Goal: Complete application form

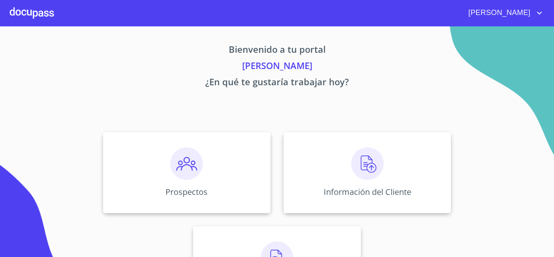
click at [36, 17] on div at bounding box center [32, 13] width 44 height 26
click at [43, 13] on div at bounding box center [32, 13] width 44 height 26
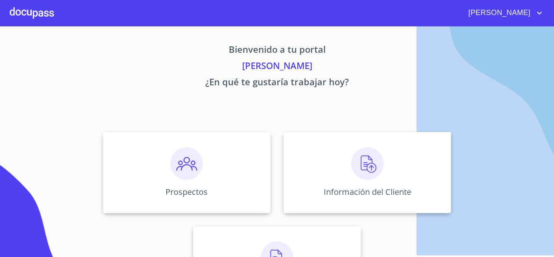
click at [43, 13] on div at bounding box center [32, 13] width 44 height 26
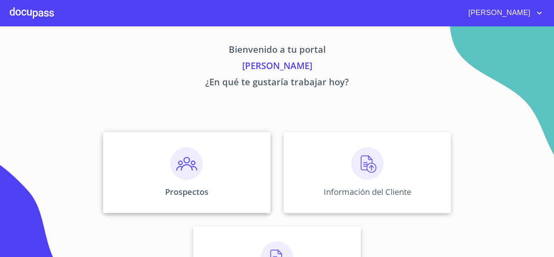
click at [217, 164] on div "Prospectos" at bounding box center [186, 172] width 167 height 81
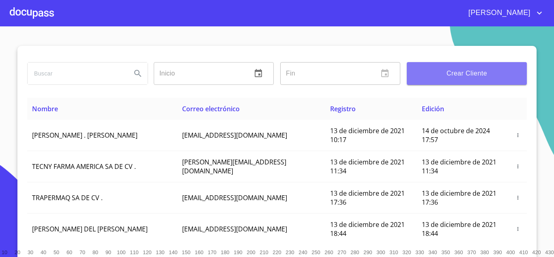
click at [471, 69] on span "Crear Cliente" at bounding box center [466, 73] width 107 height 11
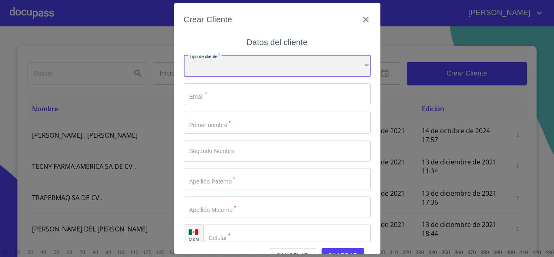
click at [310, 64] on div "​" at bounding box center [277, 66] width 187 height 22
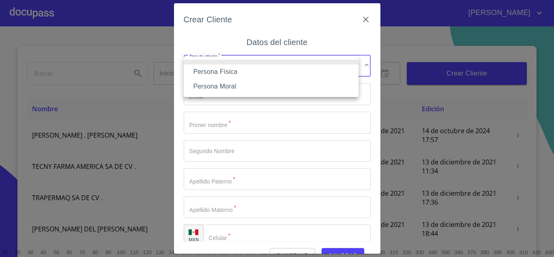
click at [218, 73] on li "Persona Física" at bounding box center [271, 71] width 175 height 15
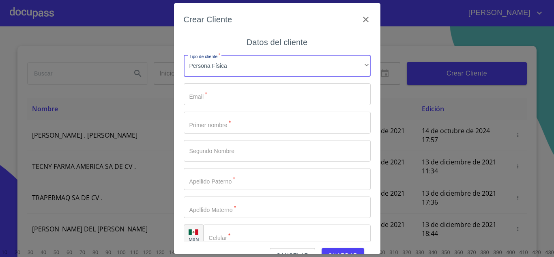
click at [209, 90] on input "Tipo de cliente   *" at bounding box center [277, 94] width 187 height 22
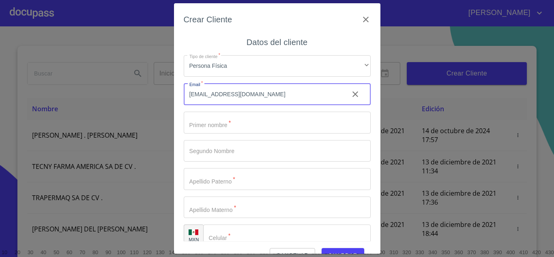
type input "LOZA701026@GMAIL.COM"
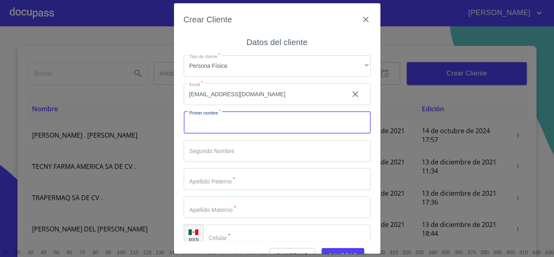
click at [215, 120] on input "Tipo de cliente   *" at bounding box center [277, 122] width 187 height 22
type input "[PERSON_NAME]"
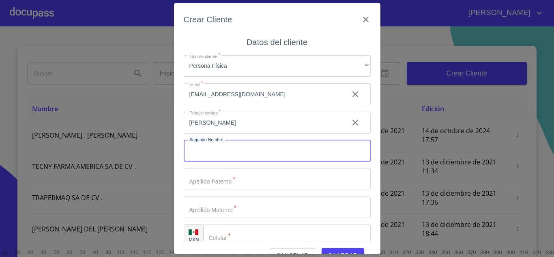
type input "L"
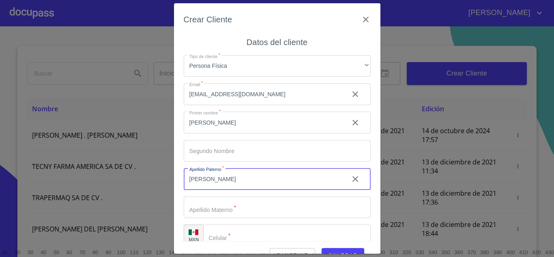
type input "LOZA"
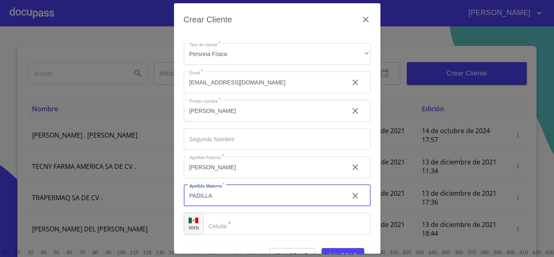
scroll to position [19, 0]
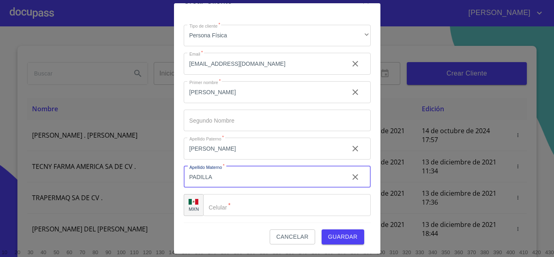
type input "PADILLA"
click at [242, 195] on input "Tipo de cliente   *" at bounding box center [286, 205] width 167 height 22
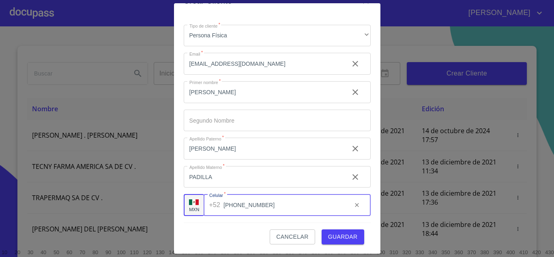
type input "[PHONE_NUMBER]"
click at [332, 238] on span "Guardar" at bounding box center [343, 236] width 30 height 10
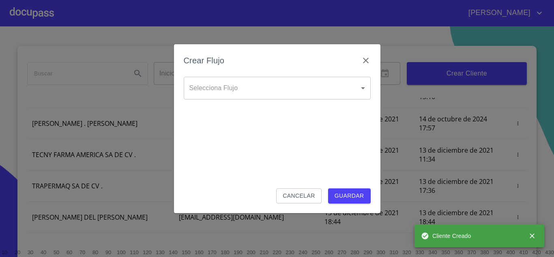
scroll to position [0, 0]
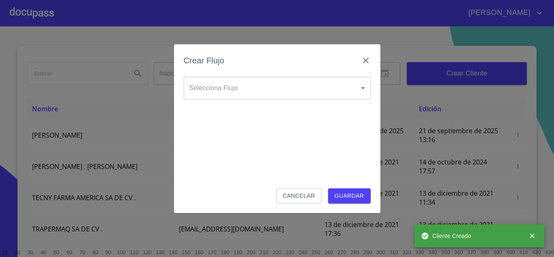
click at [286, 89] on body "CARLOS Inicio ​ Fin ​ Crear Cliente Nombre Correo electrónico Registro Edición …" at bounding box center [277, 128] width 554 height 257
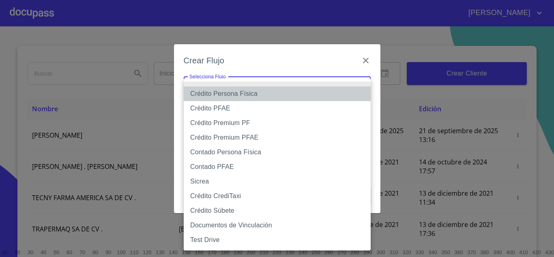
click at [233, 86] on li "Crédito Persona Física" at bounding box center [277, 93] width 187 height 15
type input "61b033e49b8c202ad5bb7912"
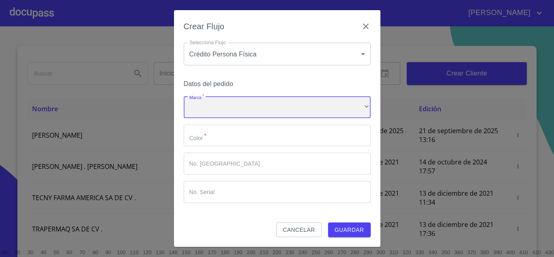
click at [222, 105] on div "​" at bounding box center [277, 107] width 187 height 22
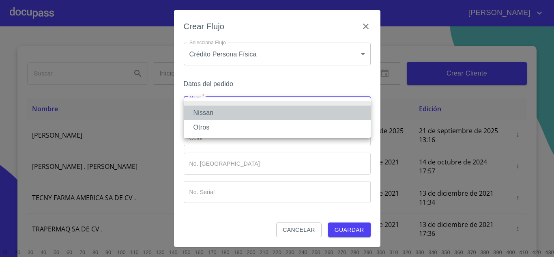
click at [210, 113] on li "Nissan" at bounding box center [277, 112] width 187 height 15
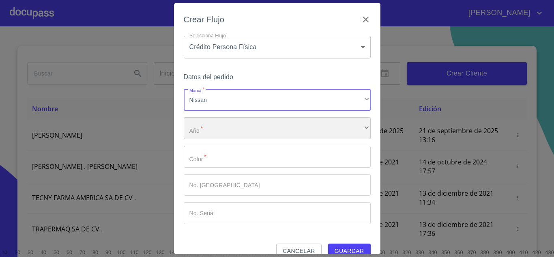
click at [229, 132] on div "​" at bounding box center [277, 128] width 187 height 22
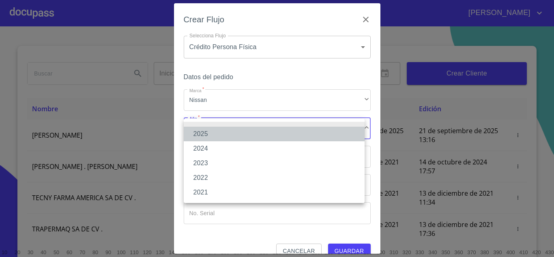
click at [215, 131] on li "2025" at bounding box center [274, 133] width 181 height 15
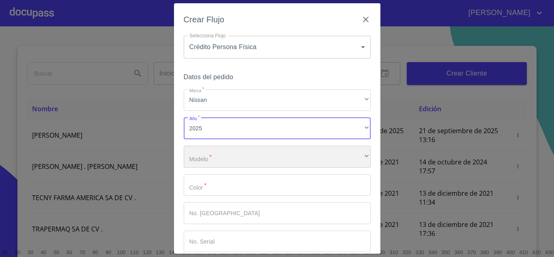
click at [217, 151] on div "​" at bounding box center [277, 156] width 187 height 22
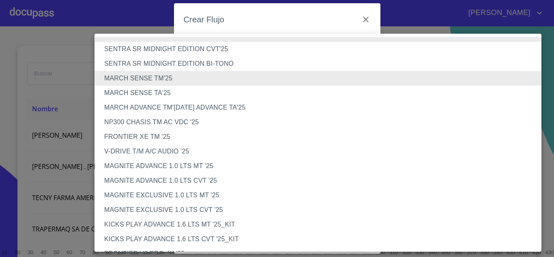
click at [223, 213] on li "MAGNITE EXCLUSIVE 1.0 LTS CVT '25" at bounding box center [320, 209] width 453 height 15
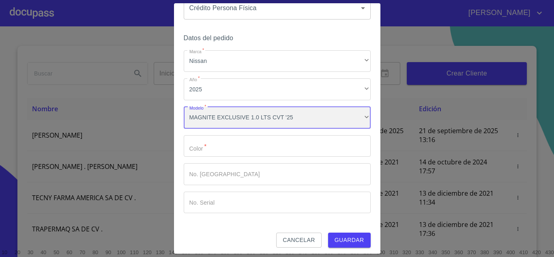
scroll to position [42, 0]
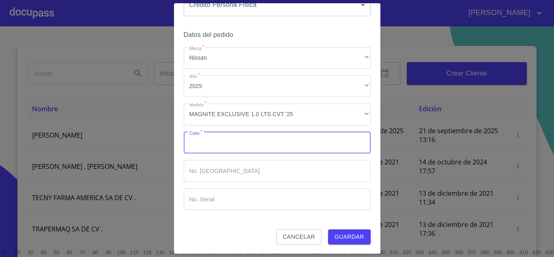
click at [222, 136] on input "Marca   *" at bounding box center [277, 143] width 187 height 22
type input "A"
type input "azul"
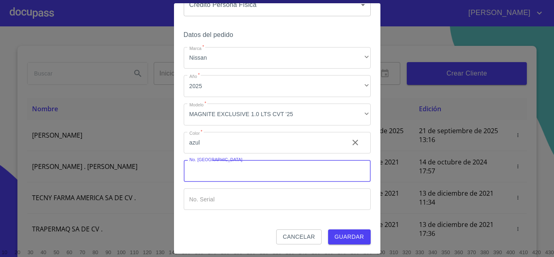
click at [223, 171] on input "Marca   *" at bounding box center [277, 171] width 187 height 22
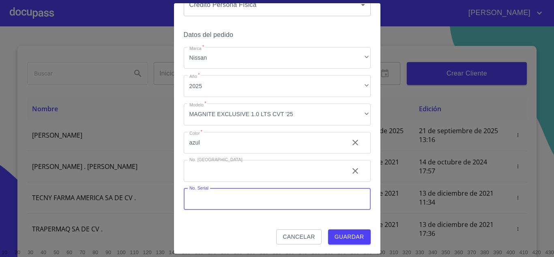
click at [215, 201] on input "Marca   *" at bounding box center [277, 199] width 187 height 22
click at [344, 239] on span "Guardar" at bounding box center [349, 236] width 30 height 10
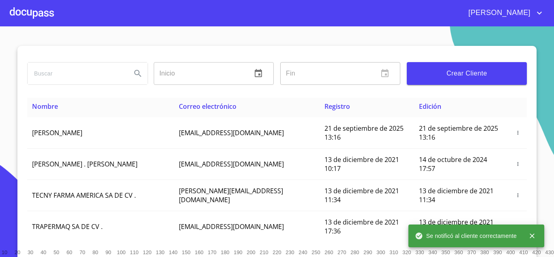
scroll to position [4, 0]
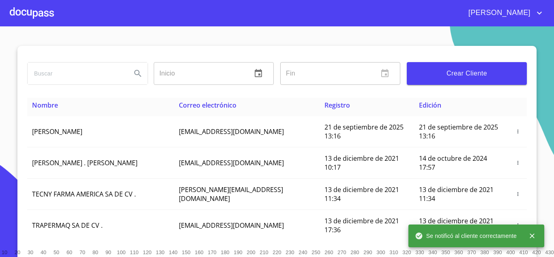
click at [8, 14] on div "[PERSON_NAME]" at bounding box center [277, 13] width 554 height 26
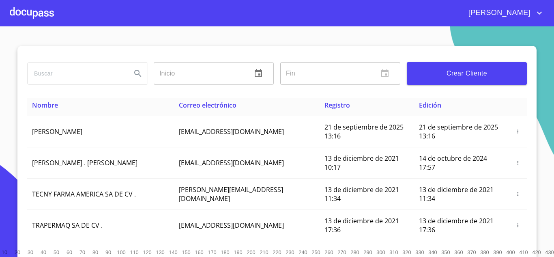
click at [34, 10] on div at bounding box center [32, 13] width 44 height 26
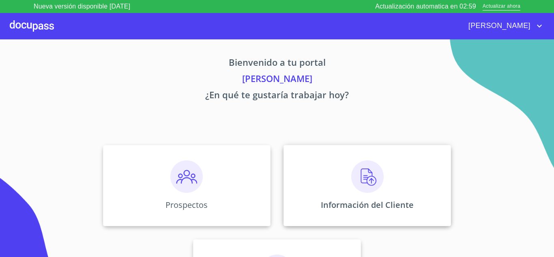
click at [342, 185] on div "Información del Cliente" at bounding box center [366, 185] width 167 height 81
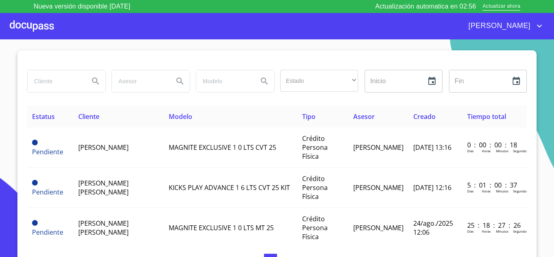
scroll to position [9, 0]
click at [262, 96] on div "Estado ​ ​ Inicio ​ Fin ​" at bounding box center [276, 85] width 499 height 39
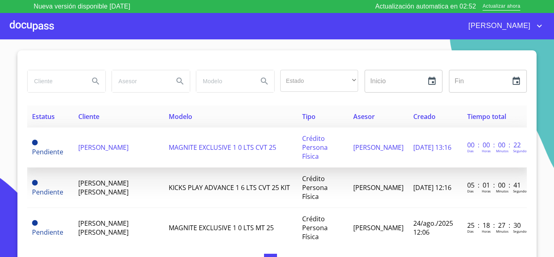
click at [122, 148] on span "[PERSON_NAME]" at bounding box center [103, 147] width 50 height 9
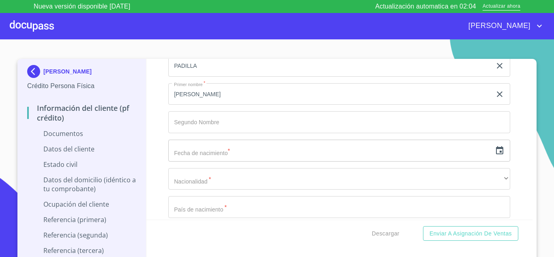
scroll to position [1054, 0]
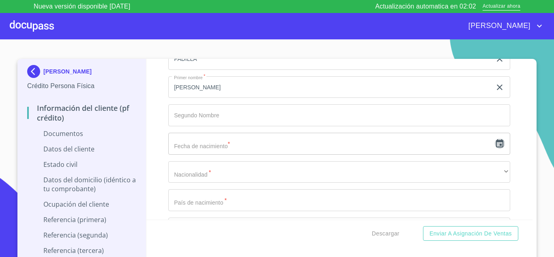
click at [494, 145] on icon "button" at bounding box center [499, 144] width 10 height 10
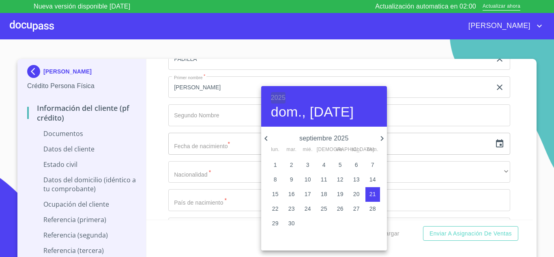
click at [277, 96] on h6 "2025" at bounding box center [278, 97] width 15 height 11
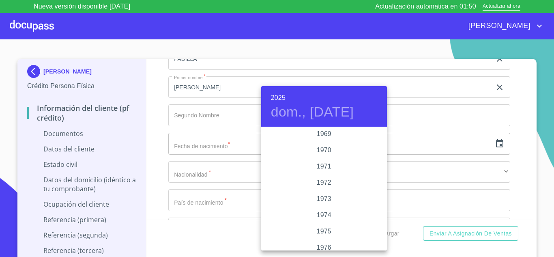
scroll to position [715, 0]
click at [322, 151] on div "1970" at bounding box center [324, 151] width 126 height 16
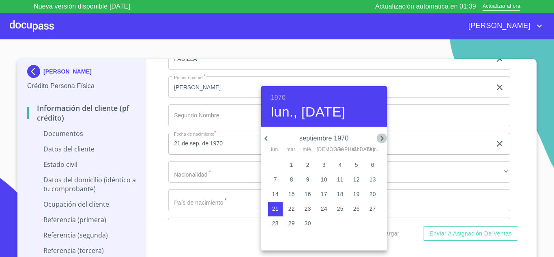
click at [378, 139] on icon "button" at bounding box center [382, 138] width 10 height 10
click at [276, 223] on p "26" at bounding box center [275, 223] width 6 height 8
type input "26 de oct. de 1970"
click at [248, 158] on div at bounding box center [277, 128] width 554 height 257
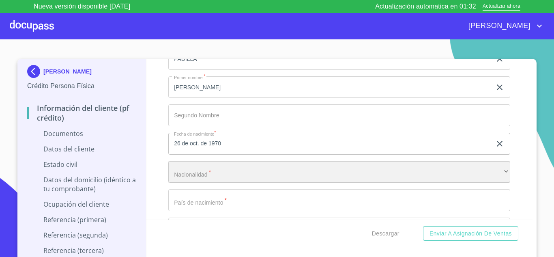
click at [218, 169] on div "​" at bounding box center [339, 172] width 342 height 22
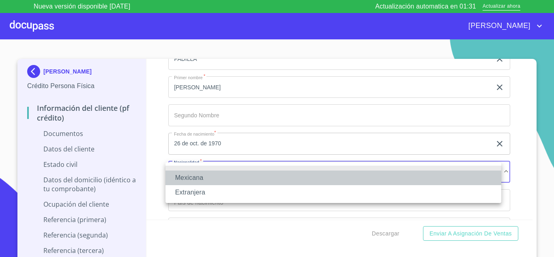
click at [197, 179] on li "Mexicana" at bounding box center [333, 177] width 336 height 15
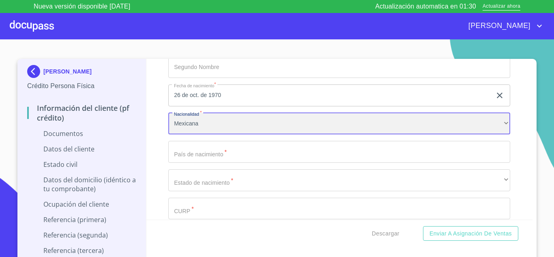
scroll to position [1103, 0]
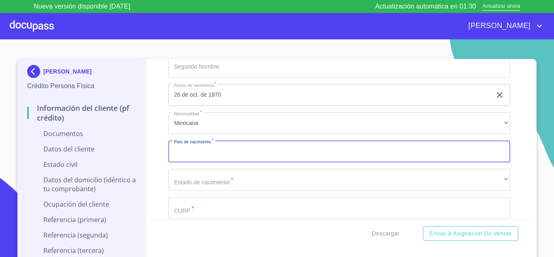
click at [210, 153] on input "Documento de identificación   *" at bounding box center [339, 151] width 342 height 22
type input "m"
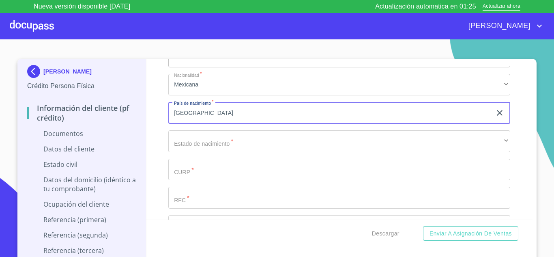
scroll to position [1143, 0]
type input "[GEOGRAPHIC_DATA]"
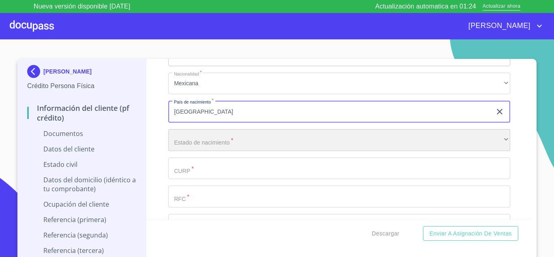
click at [201, 142] on div "​" at bounding box center [339, 140] width 342 height 22
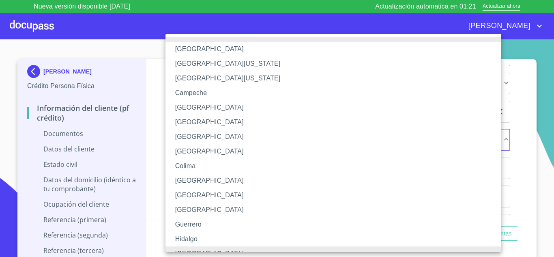
scroll to position [9, 0]
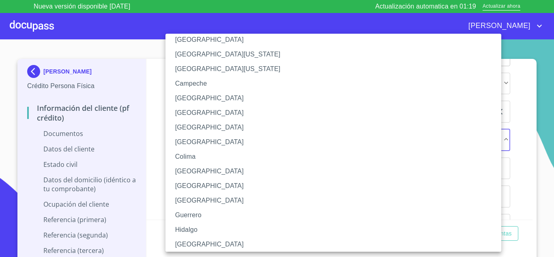
click at [188, 240] on li "[GEOGRAPHIC_DATA]" at bounding box center [336, 244] width 342 height 15
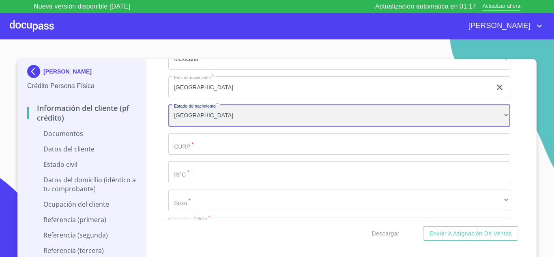
scroll to position [1167, 0]
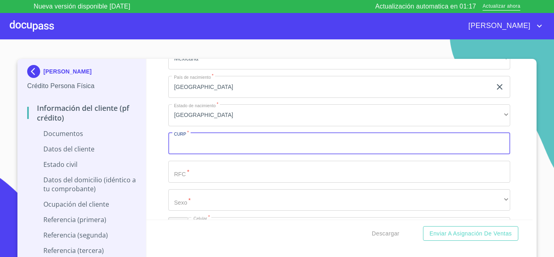
click at [216, 144] on input "Documento de identificación   *" at bounding box center [339, 144] width 342 height 22
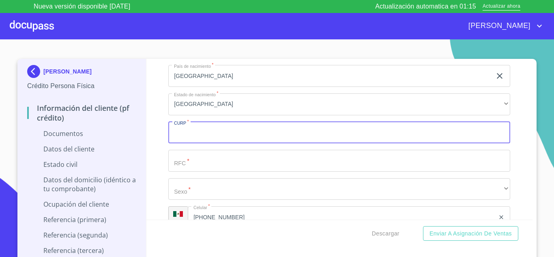
scroll to position [1180, 0]
type input "LOPJ70"
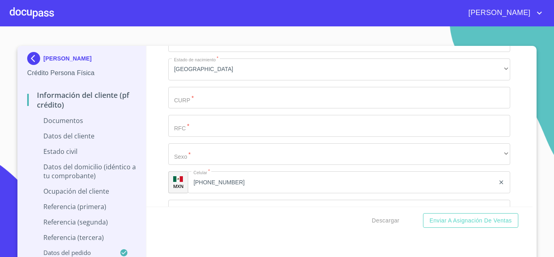
scroll to position [1177, 0]
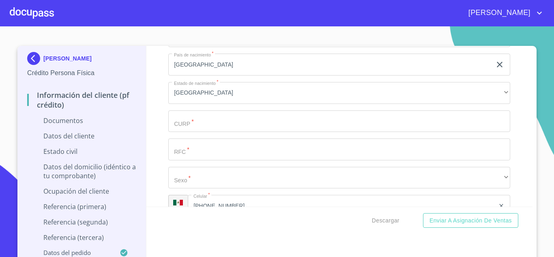
click at [214, 128] on input "Documento de identificación   *" at bounding box center [339, 121] width 342 height 22
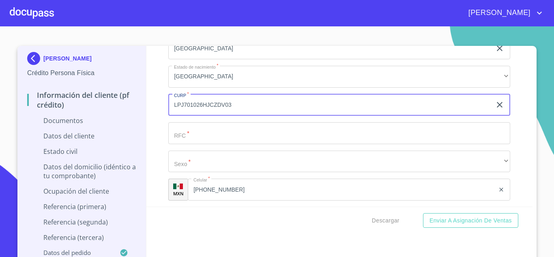
scroll to position [1193, 0]
click at [196, 137] on input "Documento de identificación   *" at bounding box center [339, 133] width 342 height 22
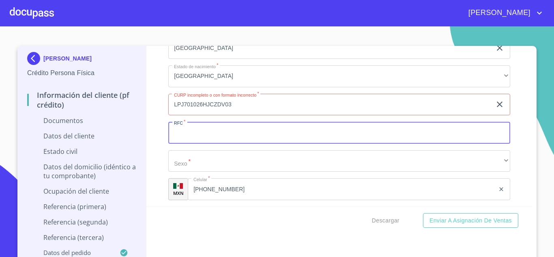
click at [217, 101] on input "LPJ701026HJCZDV03" at bounding box center [329, 105] width 323 height 22
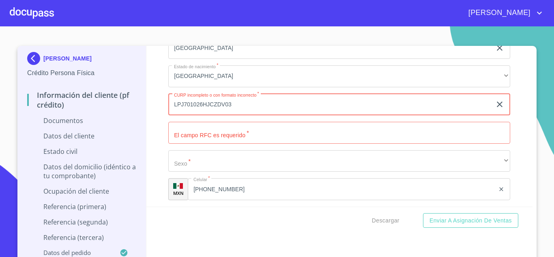
click at [217, 101] on input "LPJ701026HJCZDV03" at bounding box center [329, 105] width 323 height 22
type input "LOPJ701026HJCZDV03"
click at [211, 131] on input "Documento de identificación   *" at bounding box center [339, 133] width 342 height 22
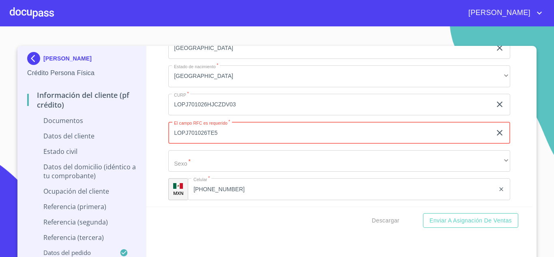
type input "LOPJ701026TE5"
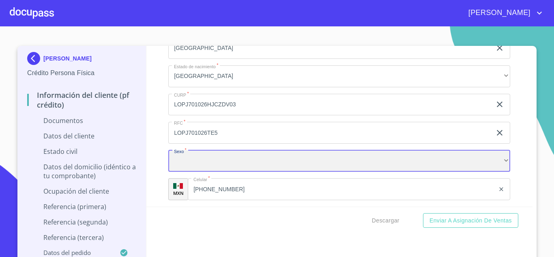
click at [194, 156] on div "​" at bounding box center [339, 161] width 342 height 22
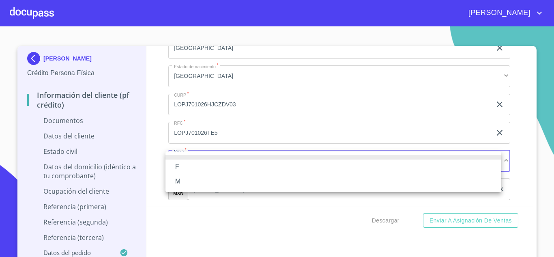
click at [191, 182] on li "M" at bounding box center [333, 181] width 336 height 15
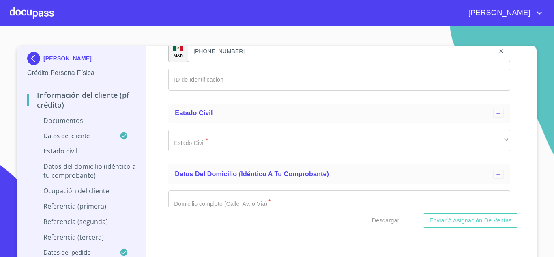
scroll to position [1357, 0]
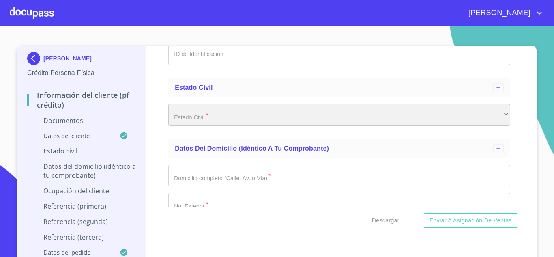
click at [208, 105] on div "​" at bounding box center [339, 115] width 342 height 22
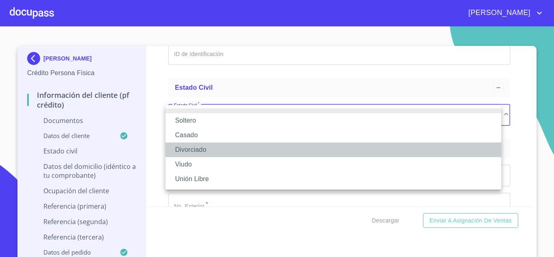
click at [193, 143] on li "Divorciado" at bounding box center [333, 149] width 336 height 15
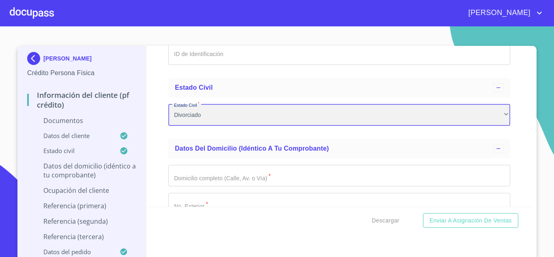
click at [215, 120] on div "Divorciado" at bounding box center [339, 115] width 342 height 22
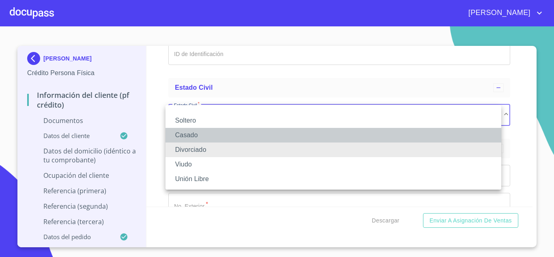
click at [200, 140] on li "Casado" at bounding box center [333, 135] width 336 height 15
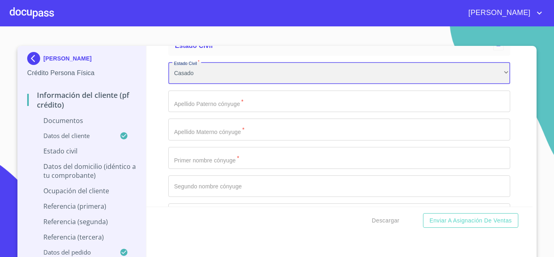
scroll to position [1399, 0]
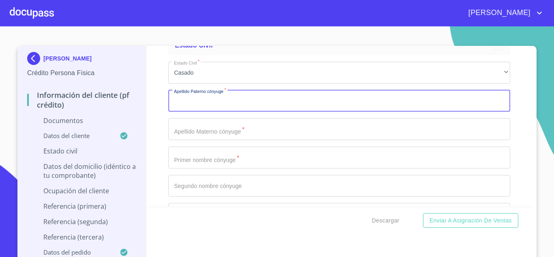
click at [220, 98] on input "Documento de identificación   *" at bounding box center [339, 101] width 342 height 22
type input "[PERSON_NAME]"
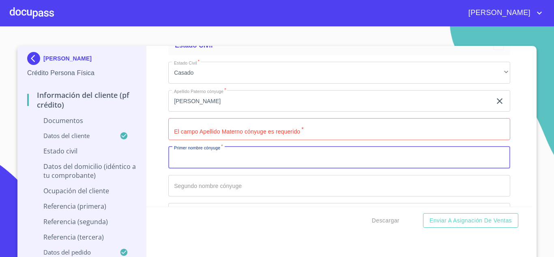
type input "J"
type input "[PERSON_NAME]"
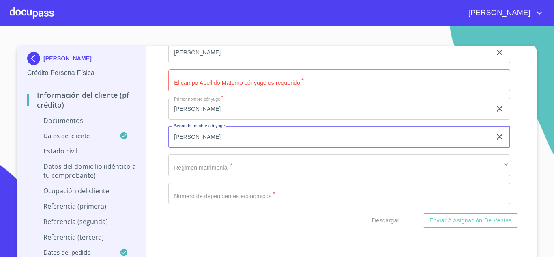
scroll to position [1448, 0]
type input "[PERSON_NAME]"
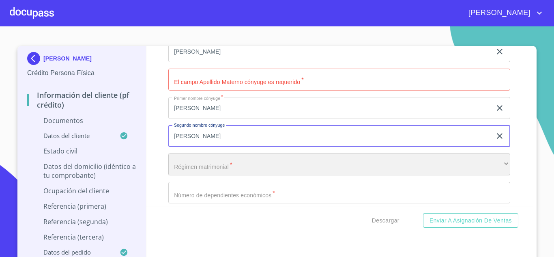
click at [207, 161] on div "​" at bounding box center [339, 164] width 342 height 22
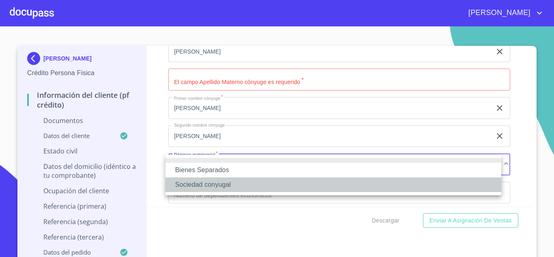
click at [213, 184] on li "Sociedad conyugal" at bounding box center [333, 184] width 336 height 15
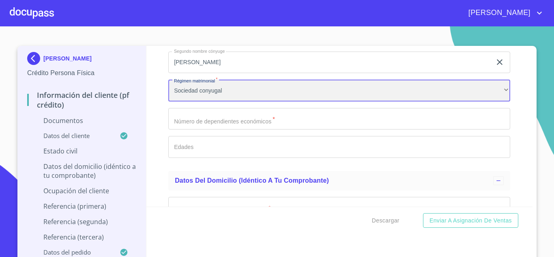
scroll to position [1522, 0]
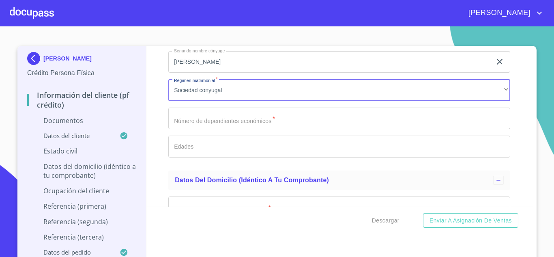
click at [207, 118] on input "Documento de identificación   *" at bounding box center [339, 118] width 342 height 22
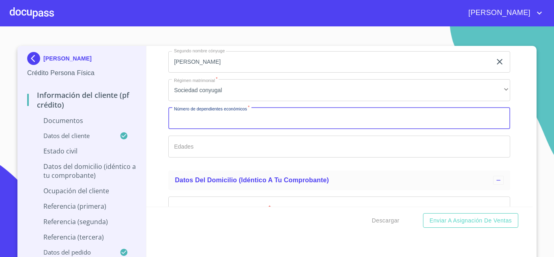
click at [229, 153] on input "Documento de identificación   *" at bounding box center [339, 146] width 342 height 22
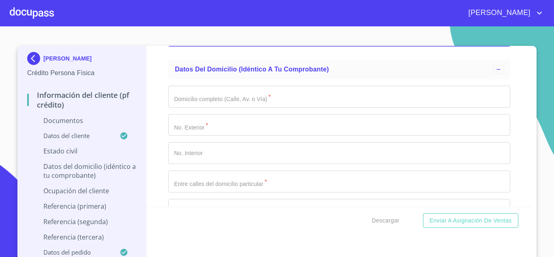
scroll to position [1633, 0]
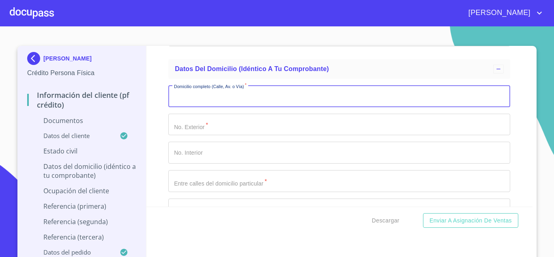
click at [238, 103] on input "Documento de identificación   *" at bounding box center [339, 96] width 342 height 22
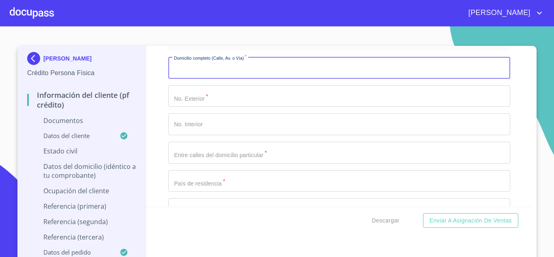
scroll to position [1665, 0]
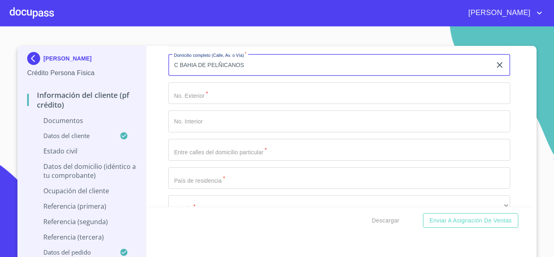
type input "C BAHIA DE PELÑICANOS"
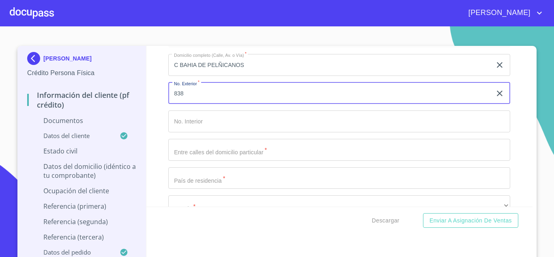
type input "838"
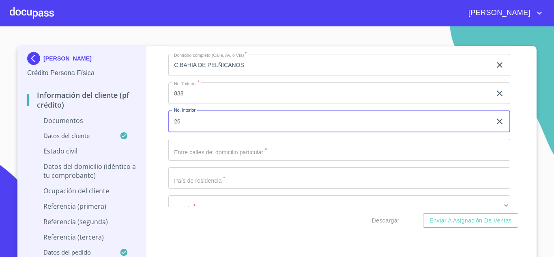
type input "26"
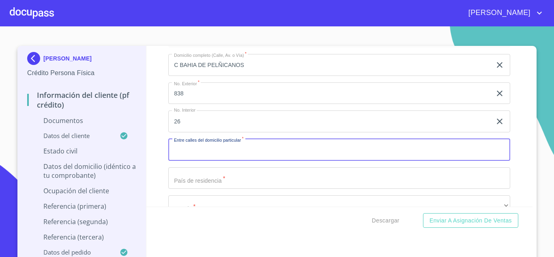
click at [219, 63] on input "C BAHIA DE PELÑICANOS" at bounding box center [329, 65] width 323 height 22
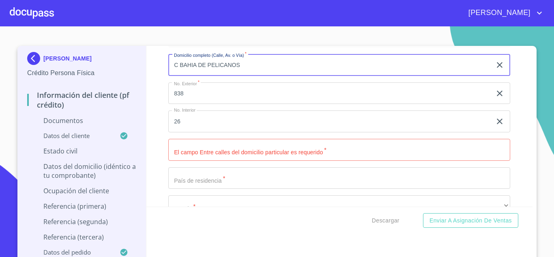
type input "C BAHIA DE PELICANOS"
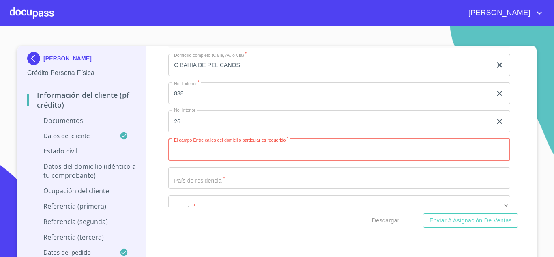
click at [205, 150] on input "Documento de identificación   *" at bounding box center [339, 150] width 342 height 22
type input "BAHIA DE TODOS LOS [PERSON_NAME] Y BAHIA DE TORTUGAS"
click at [227, 177] on input "Documento de identificación   *" at bounding box center [339, 178] width 342 height 22
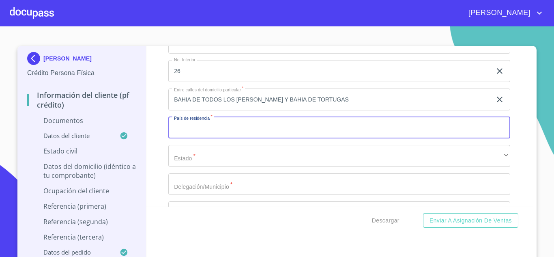
scroll to position [1718, 0]
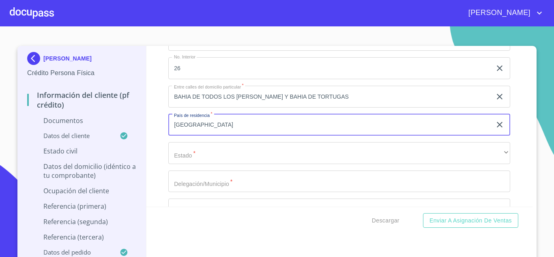
type input "[GEOGRAPHIC_DATA]"
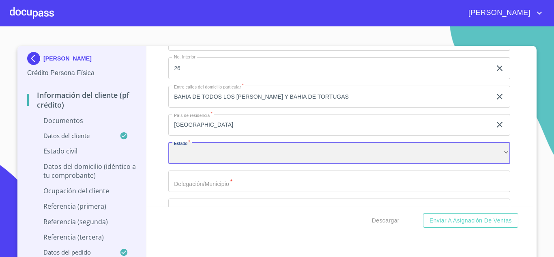
click at [191, 147] on div "​" at bounding box center [339, 153] width 342 height 22
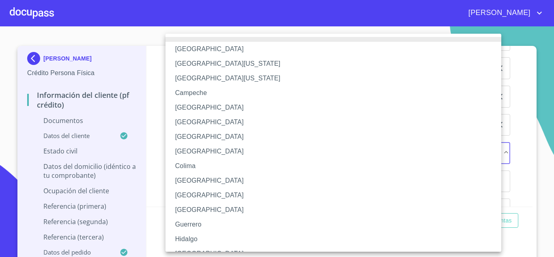
scroll to position [9, 0]
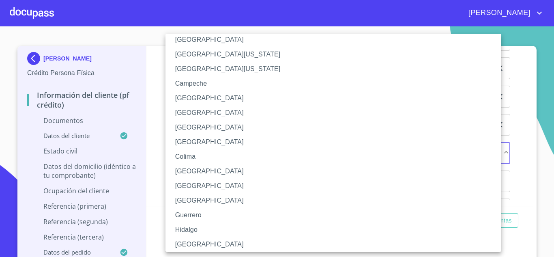
click at [185, 243] on li "[GEOGRAPHIC_DATA]" at bounding box center [336, 244] width 342 height 15
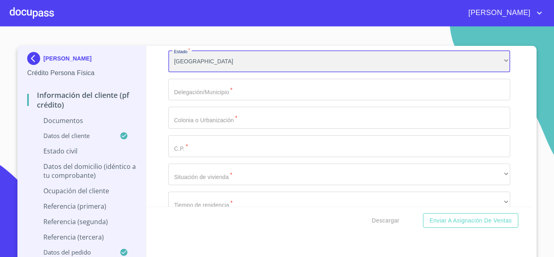
scroll to position [1810, 0]
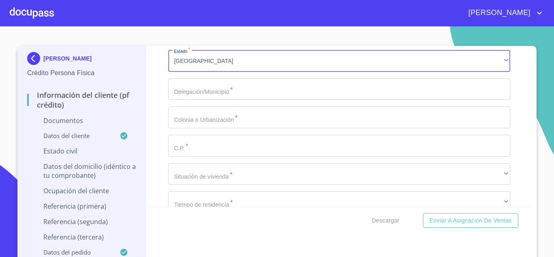
click at [212, 83] on input "Documento de identificación   *" at bounding box center [339, 89] width 342 height 22
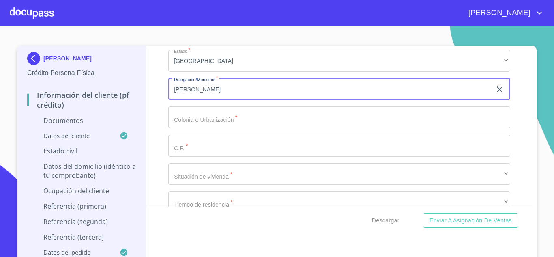
type input "J"
type input "TLAJOMULCO DE ZUÑIGA"
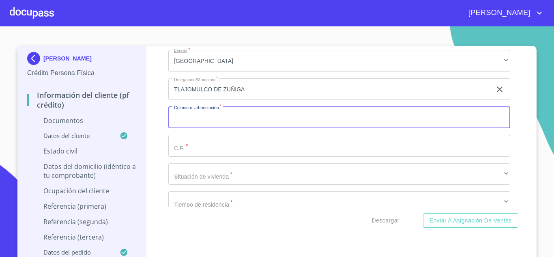
click at [211, 114] on input "Documento de identificación   *" at bounding box center [339, 117] width 342 height 22
type input "FRACC PARQUES DE [GEOGRAPHIC_DATA][PERSON_NAME]"
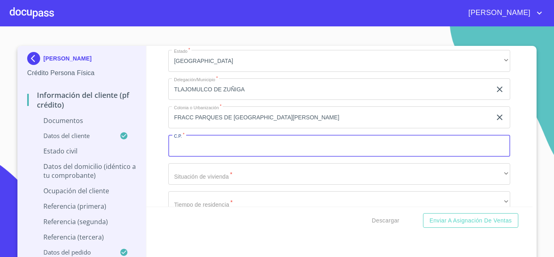
click at [178, 146] on input "Documento de identificación   *" at bounding box center [339, 146] width 342 height 22
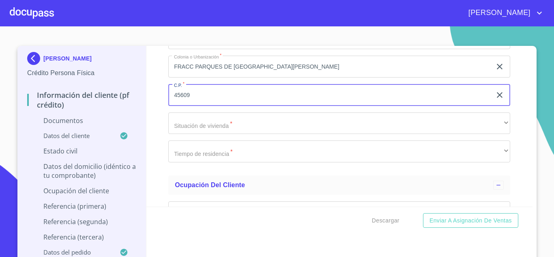
scroll to position [1861, 0]
type input "45609"
click at [222, 111] on div "Domicilio completo (Calle, Av. o Vía)   * [STREET_ADDRESS] Exterior   * 838 ​ …" at bounding box center [339, 9] width 342 height 317
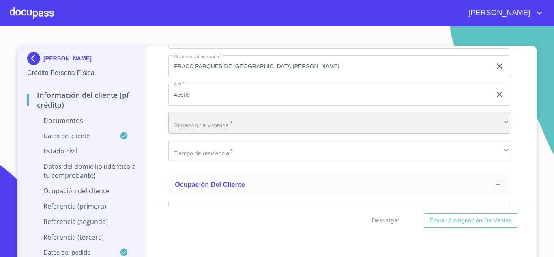
click at [222, 116] on div "​" at bounding box center [339, 123] width 342 height 22
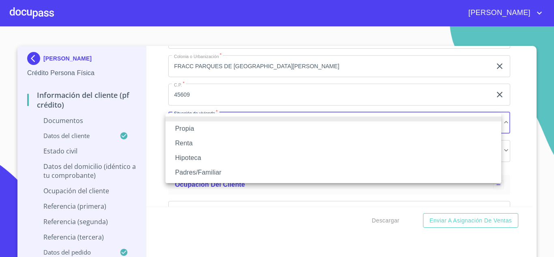
click at [199, 134] on li "Propia" at bounding box center [333, 128] width 336 height 15
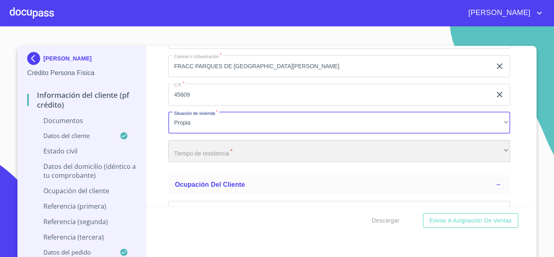
click at [195, 148] on div "​" at bounding box center [339, 151] width 342 height 22
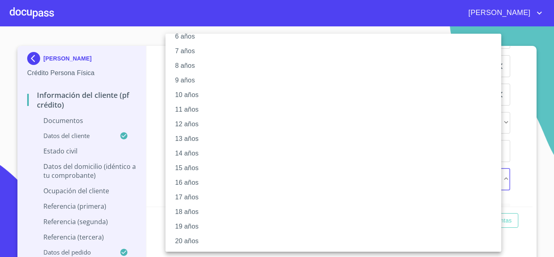
click at [192, 236] on li "20 años" at bounding box center [336, 240] width 342 height 15
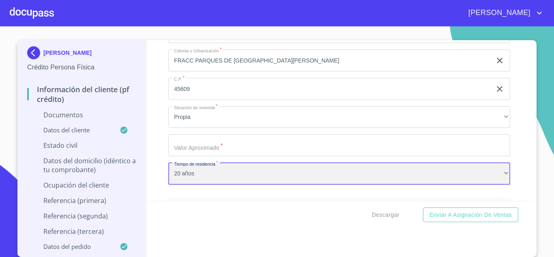
scroll to position [1906, 0]
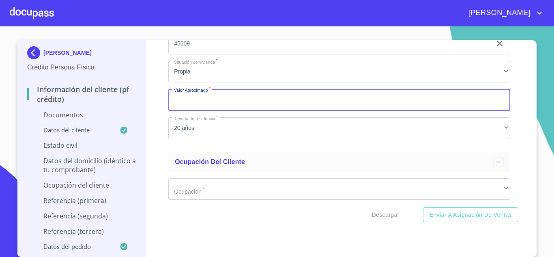
click at [209, 104] on input "Documento de identificación   *" at bounding box center [339, 100] width 342 height 22
type input "$5,000,000"
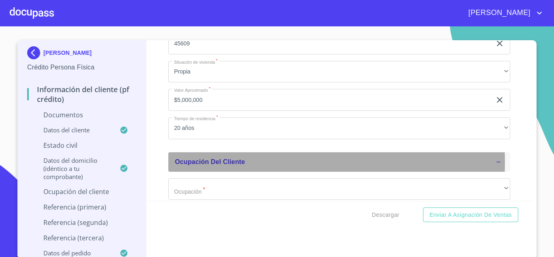
click at [219, 162] on span "Ocupación del Cliente" at bounding box center [210, 161] width 70 height 7
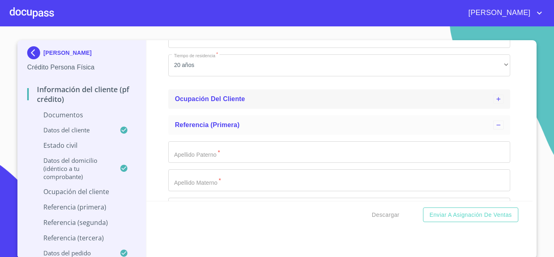
scroll to position [1971, 0]
click at [244, 101] on div "Ocupación del Cliente" at bounding box center [334, 97] width 318 height 10
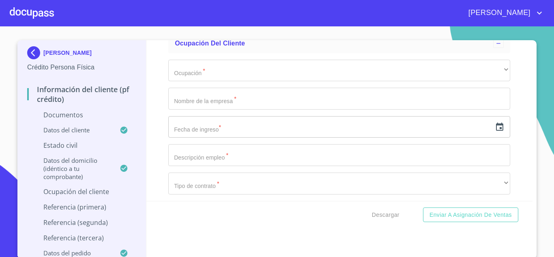
scroll to position [2028, 0]
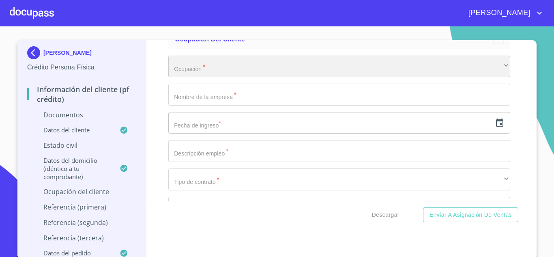
click at [209, 69] on div "​" at bounding box center [339, 67] width 342 height 22
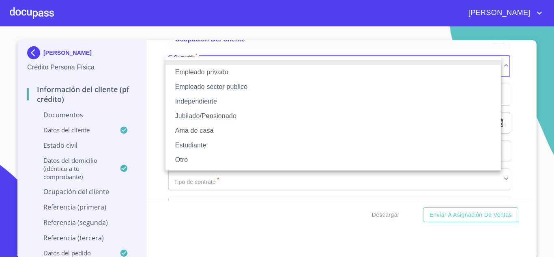
click at [206, 76] on li "Empleado privado" at bounding box center [333, 72] width 336 height 15
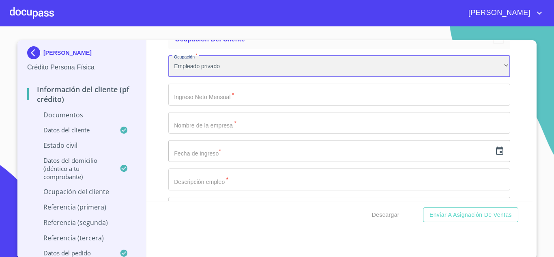
scroll to position [2033, 0]
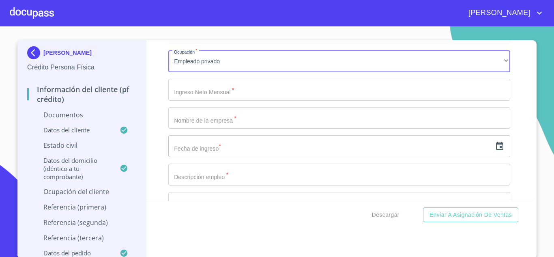
click at [210, 83] on input "Documento de identificación   *" at bounding box center [339, 90] width 342 height 22
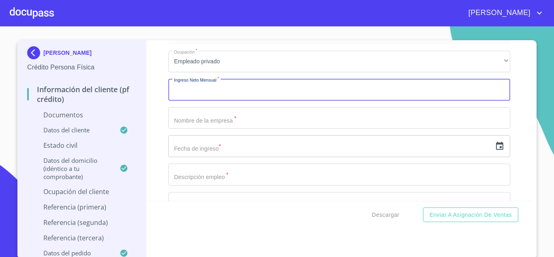
type input "6"
type input "16000"
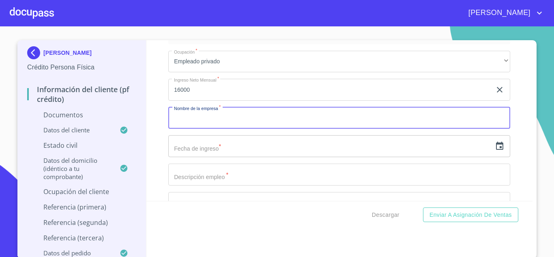
click at [213, 108] on input "Documento de identificación   *" at bounding box center [339, 118] width 342 height 22
type input "LABORATORIOS SOPHIA"
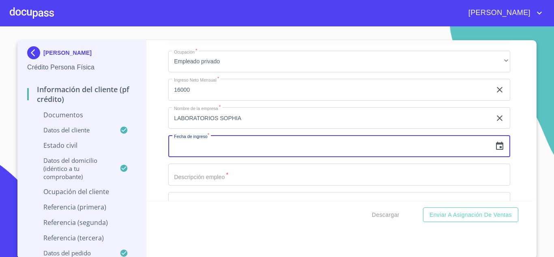
click at [218, 139] on input "text" at bounding box center [329, 146] width 323 height 22
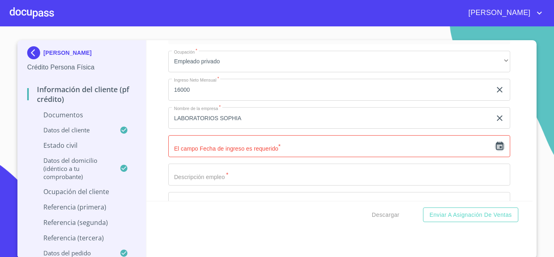
click at [496, 144] on icon "button" at bounding box center [499, 145] width 7 height 8
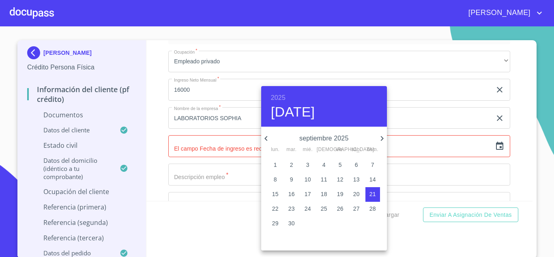
click at [278, 97] on h6 "2025" at bounding box center [278, 97] width 15 height 11
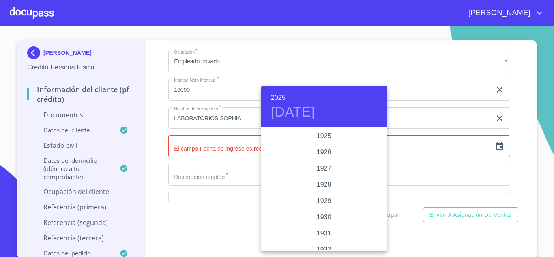
scroll to position [1573, 0]
click at [321, 137] on div "2022" at bounding box center [324, 136] width 126 height 16
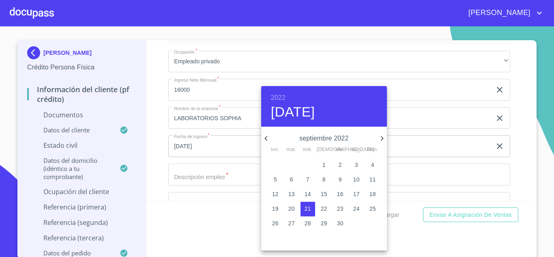
click at [263, 137] on icon "button" at bounding box center [266, 138] width 10 height 10
click at [380, 138] on icon "button" at bounding box center [382, 138] width 10 height 10
click at [306, 193] on p "12" at bounding box center [307, 194] width 6 height 8
type input "12 de oct. de 2022"
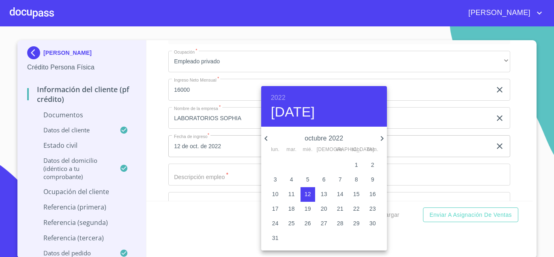
click at [211, 171] on div at bounding box center [277, 128] width 554 height 257
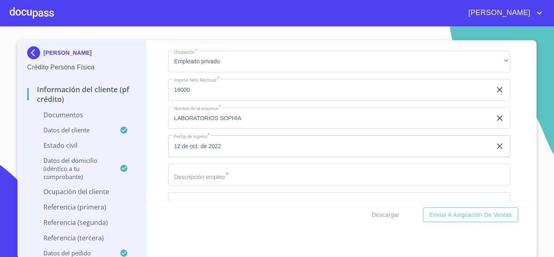
click at [218, 178] on input "Documento de identificación   *" at bounding box center [339, 174] width 342 height 22
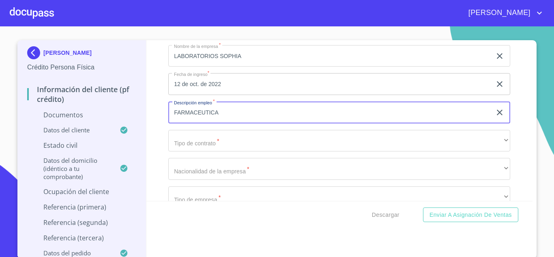
scroll to position [2099, 0]
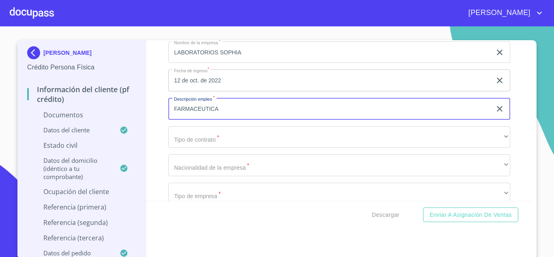
type input "FARMACEUTICA"
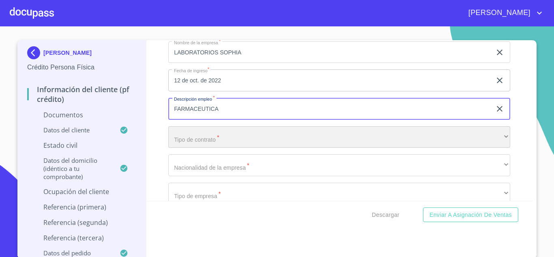
click at [218, 134] on div "​" at bounding box center [339, 137] width 342 height 22
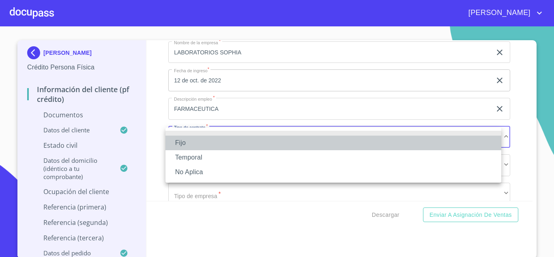
click at [201, 143] on li "Fijo" at bounding box center [333, 142] width 336 height 15
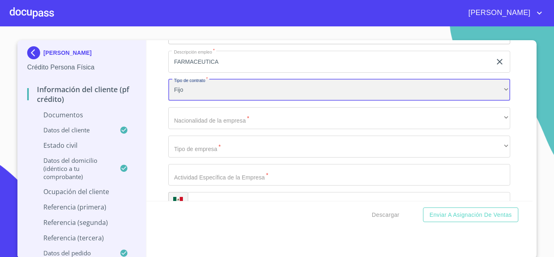
scroll to position [2146, 0]
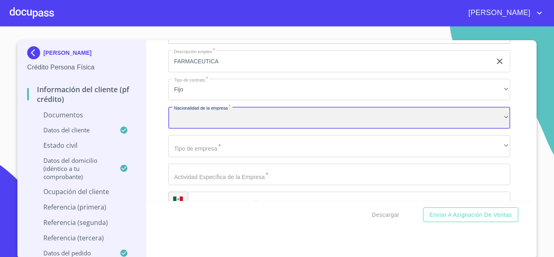
click at [231, 117] on div "​" at bounding box center [339, 118] width 342 height 22
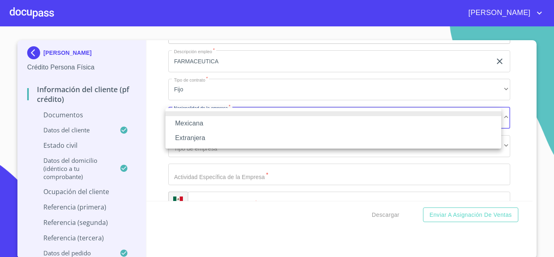
click at [209, 126] on li "Mexicana" at bounding box center [333, 123] width 336 height 15
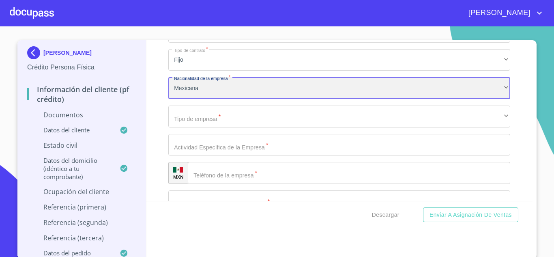
scroll to position [2178, 0]
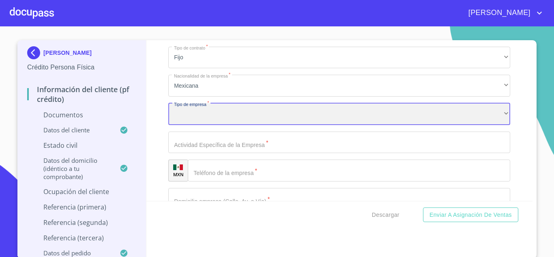
click at [218, 116] on div "​" at bounding box center [339, 114] width 342 height 22
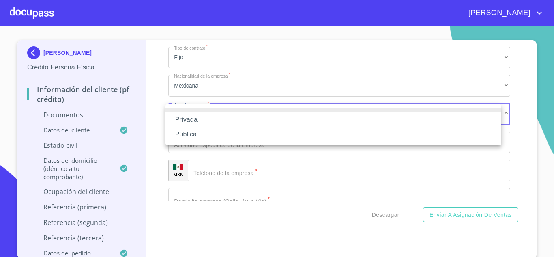
click at [207, 122] on li "Privada" at bounding box center [333, 119] width 336 height 15
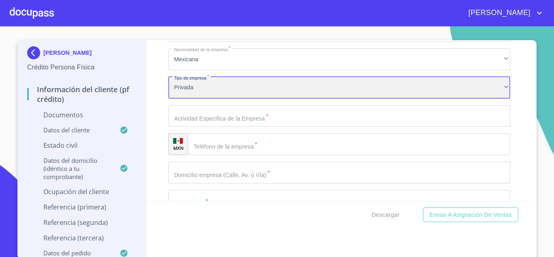
scroll to position [2207, 0]
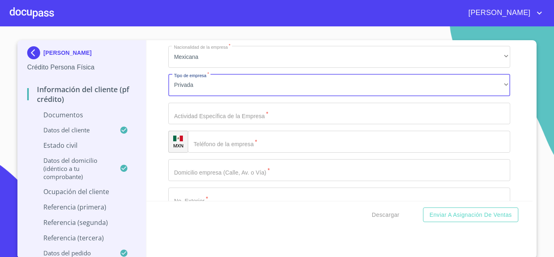
click at [237, 104] on input "Documento de identificación   *" at bounding box center [339, 114] width 342 height 22
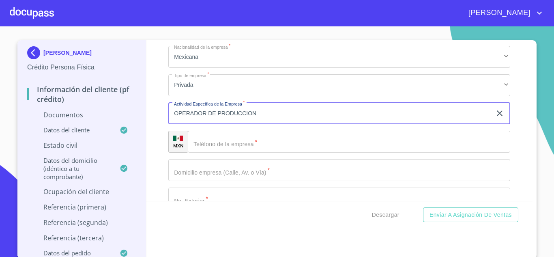
type input "OPERADOR DE PRODUCCION"
click at [244, 132] on input "Documento de identificación   *" at bounding box center [349, 142] width 322 height 22
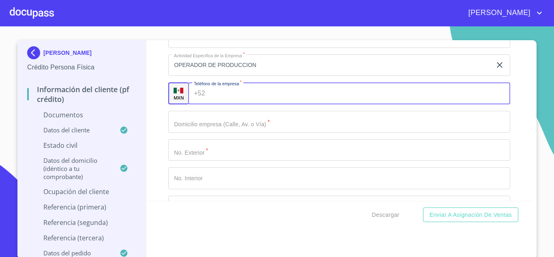
scroll to position [2256, 0]
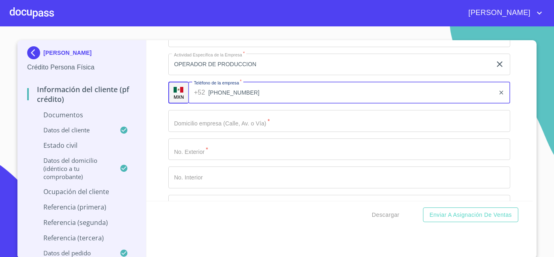
type input "[PHONE_NUMBER]"
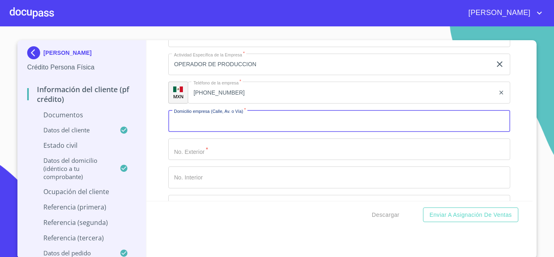
click at [244, 128] on input "Documento de identificación   *" at bounding box center [339, 121] width 342 height 22
type input "[GEOGRAPHIC_DATA]"
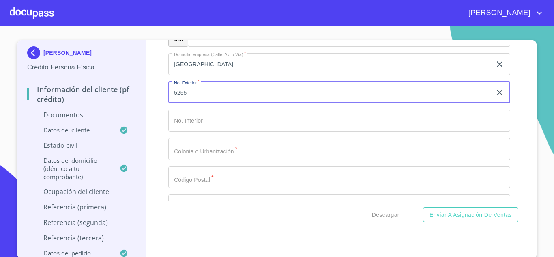
scroll to position [2316, 0]
type input "5255"
click at [208, 142] on input "Documento de identificación   *" at bounding box center [339, 146] width 342 height 22
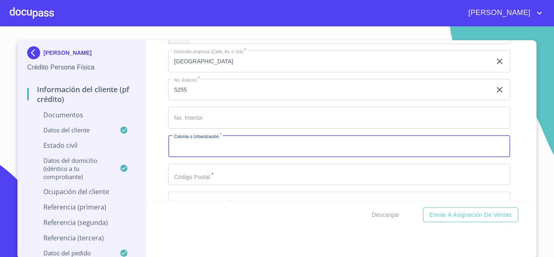
scroll to position [2349, 0]
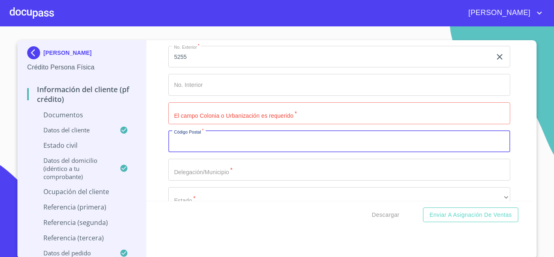
click at [197, 142] on input "Documento de identificación   *" at bounding box center [339, 142] width 342 height 22
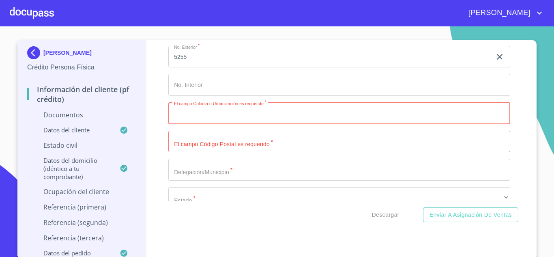
click at [224, 122] on input "Documento de identificación   *" at bounding box center [339, 113] width 342 height 22
type input "TECNOLOGI PARCK"
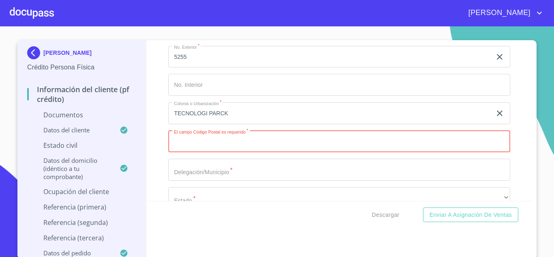
click at [223, 146] on input "Documento de identificación   *" at bounding box center [339, 142] width 342 height 22
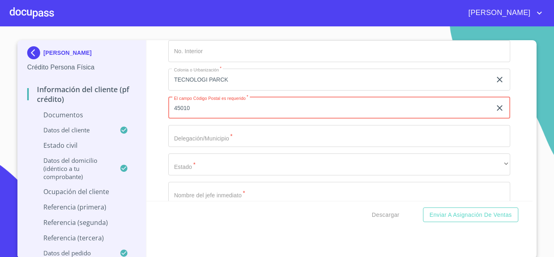
scroll to position [2384, 0]
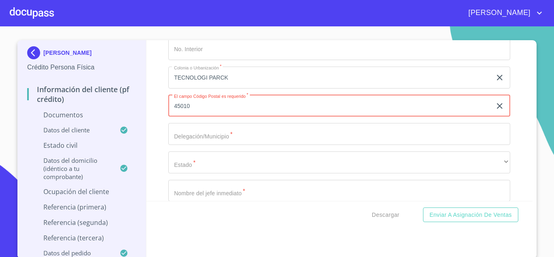
type input "45010"
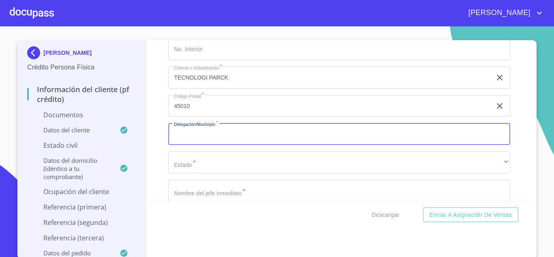
click at [214, 131] on input "Documento de identificación   *" at bounding box center [339, 134] width 342 height 22
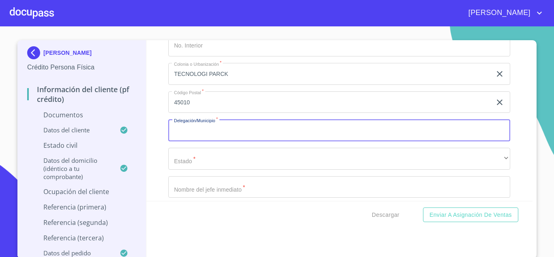
scroll to position [2388, 0]
type input "ZAPOPAN"
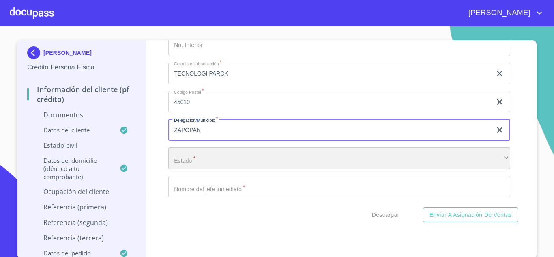
click at [202, 154] on div "​" at bounding box center [339, 158] width 342 height 22
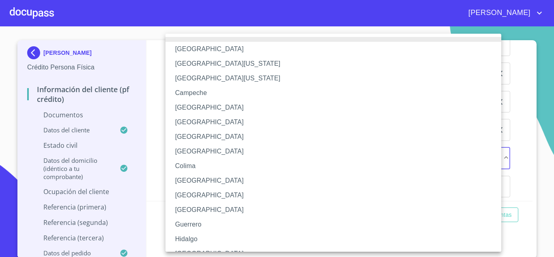
scroll to position [38, 0]
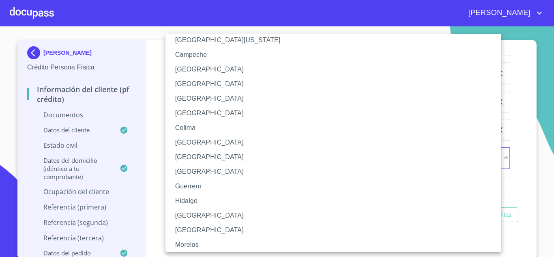
click at [197, 216] on li "[GEOGRAPHIC_DATA]" at bounding box center [336, 215] width 342 height 15
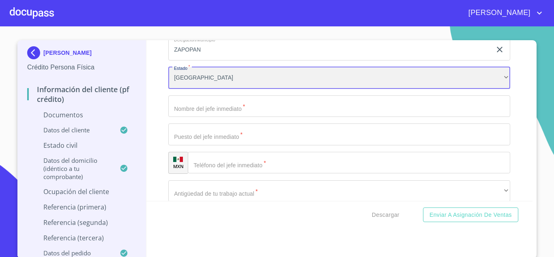
scroll to position [2469, 0]
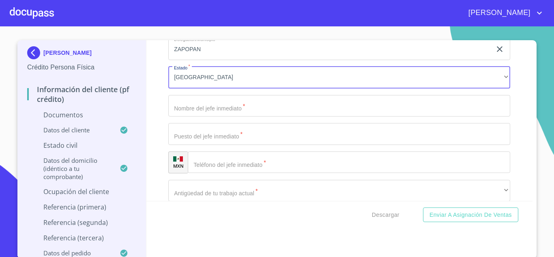
click at [234, 107] on input "Documento de identificación   *" at bounding box center [339, 106] width 342 height 22
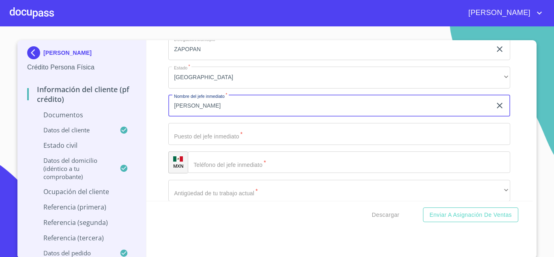
type input "[PERSON_NAME]"
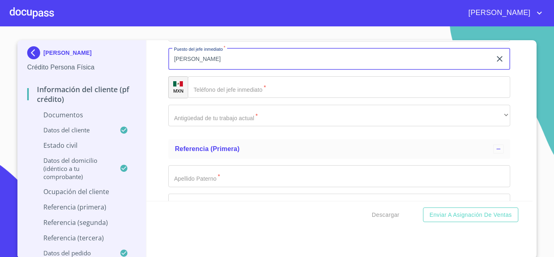
scroll to position [2544, 0]
type input "[PERSON_NAME]"
click at [223, 89] on input "Documento de identificación   *" at bounding box center [349, 87] width 322 height 22
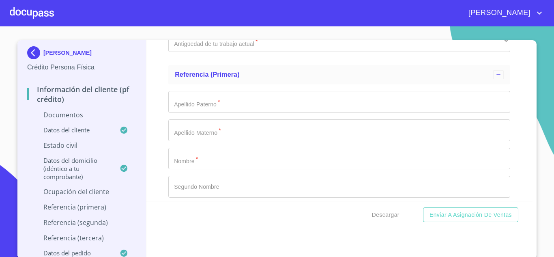
scroll to position [2619, 0]
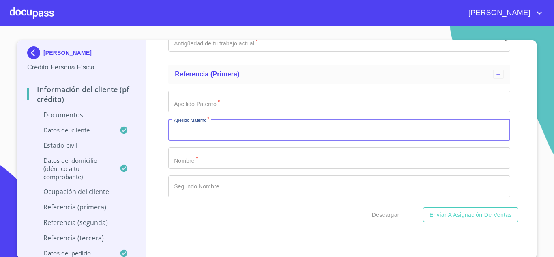
click at [220, 134] on input "Documento de identificación   *" at bounding box center [339, 130] width 342 height 22
click at [204, 148] on input "Documento de identificación   *" at bounding box center [339, 158] width 342 height 22
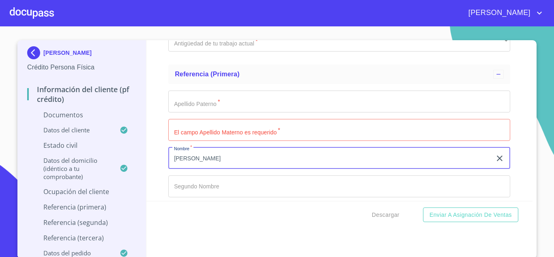
type input "[PERSON_NAME]"
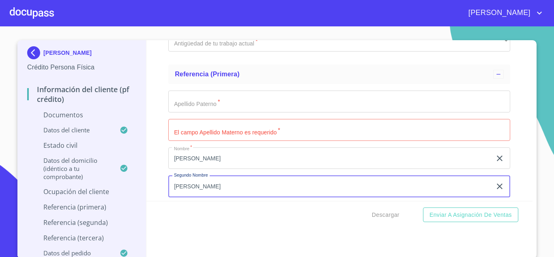
type input "[PERSON_NAME]"
click at [207, 107] on input "Documento de identificación   *" at bounding box center [339, 101] width 342 height 22
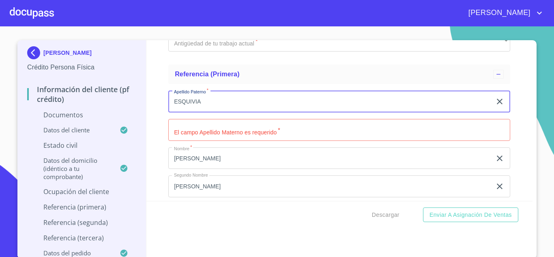
type input "ESQUIVIA"
click at [202, 128] on input "Documento de identificación   *" at bounding box center [339, 130] width 342 height 22
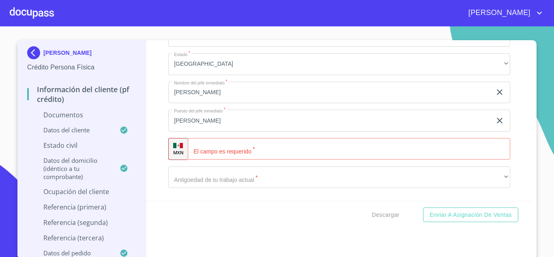
scroll to position [2482, 0]
type input "[PERSON_NAME]"
click at [214, 157] on input "Documento de identificación   *" at bounding box center [349, 149] width 322 height 22
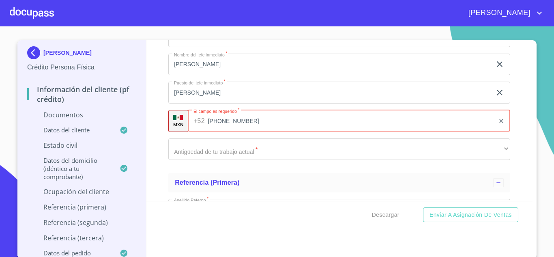
scroll to position [2512, 0]
type input "[PHONE_NUMBER]"
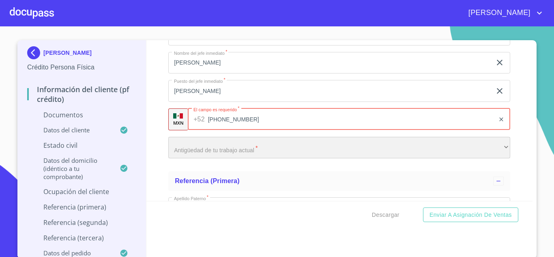
click at [233, 148] on div "​" at bounding box center [339, 148] width 342 height 22
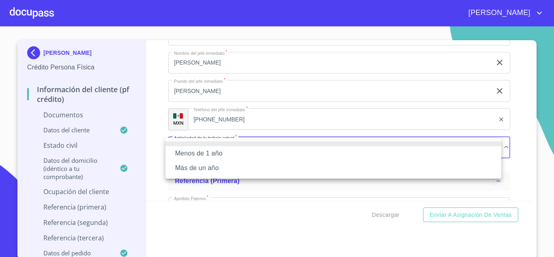
click at [213, 169] on li "Más de un año" at bounding box center [333, 167] width 336 height 15
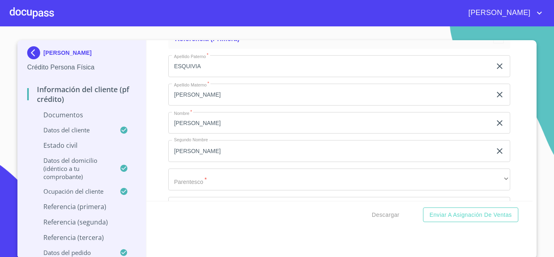
scroll to position [2658, 0]
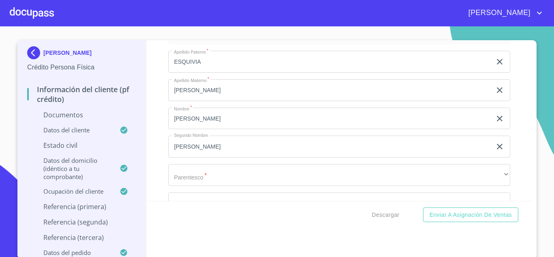
click at [94, 147] on p "Estado Civil" at bounding box center [81, 145] width 109 height 9
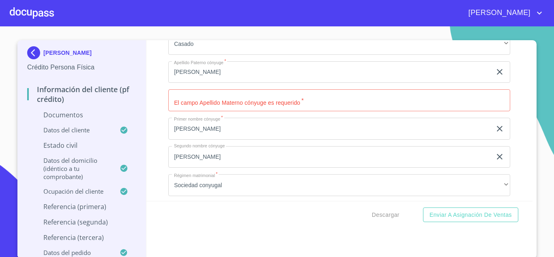
scroll to position [128, 0]
click at [261, 97] on input "Estado Civil   *" at bounding box center [339, 100] width 342 height 22
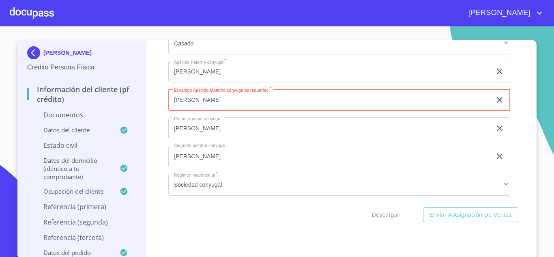
type input "[PERSON_NAME]"
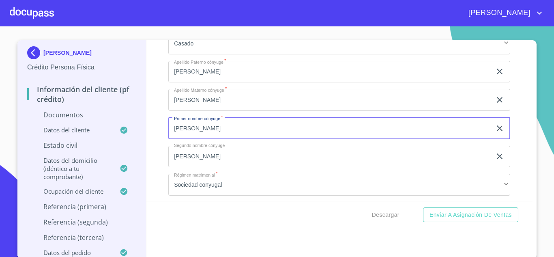
click at [202, 131] on input "[PERSON_NAME]" at bounding box center [329, 128] width 323 height 22
type input "[PERSON_NAME]"
click at [198, 72] on input "[PERSON_NAME]" at bounding box center [329, 72] width 323 height 22
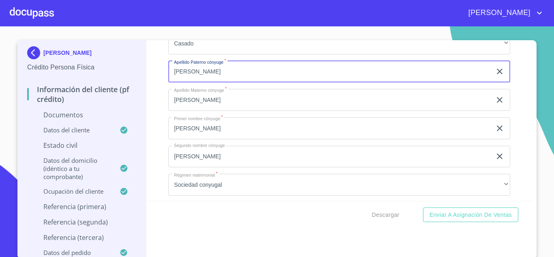
click at [198, 72] on input "[PERSON_NAME]" at bounding box center [329, 72] width 323 height 22
type input "[PERSON_NAME]"
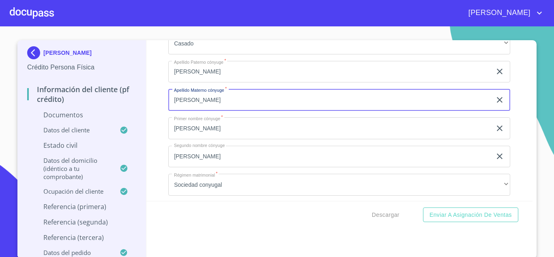
click at [196, 103] on input "[PERSON_NAME]" at bounding box center [329, 100] width 323 height 22
type input "[PERSON_NAME]"
click at [194, 164] on input "[PERSON_NAME]" at bounding box center [329, 156] width 323 height 22
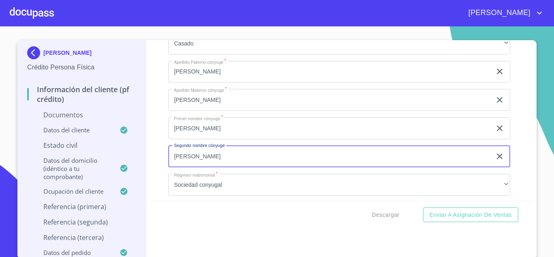
click at [194, 164] on input "[PERSON_NAME]" at bounding box center [329, 156] width 323 height 22
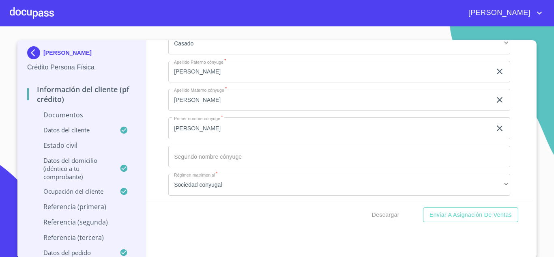
click at [202, 208] on div "Descargar Enviar a Asignación de Ventas" at bounding box center [339, 215] width 386 height 28
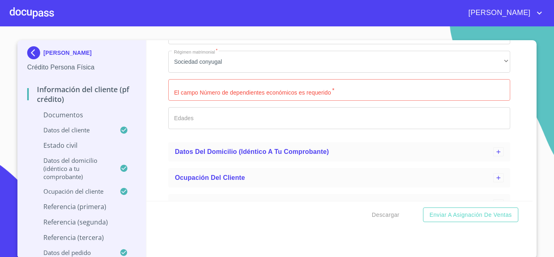
scroll to position [266, 0]
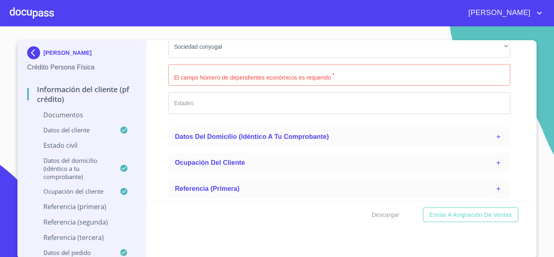
click at [238, 77] on input "Estado Civil   *" at bounding box center [339, 75] width 342 height 22
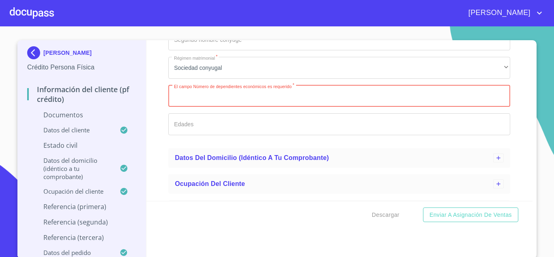
scroll to position [244, 0]
type input "0"
click at [158, 121] on div "Información del cliente (PF crédito) Documentos Datos del cliente Estado Civil …" at bounding box center [339, 120] width 386 height 160
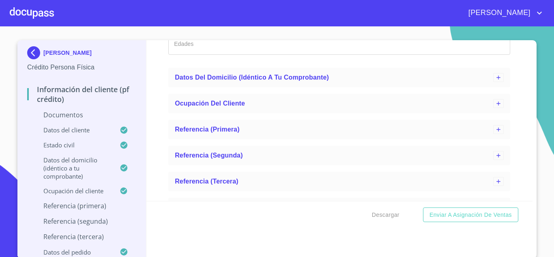
scroll to position [4, 0]
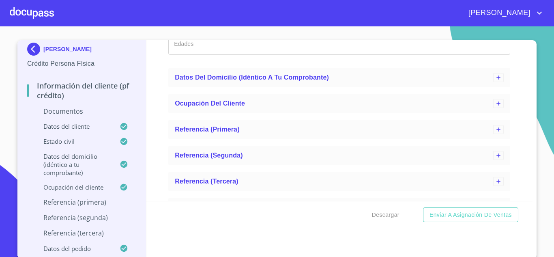
click at [81, 201] on p "Referencia (primera)" at bounding box center [81, 201] width 109 height 9
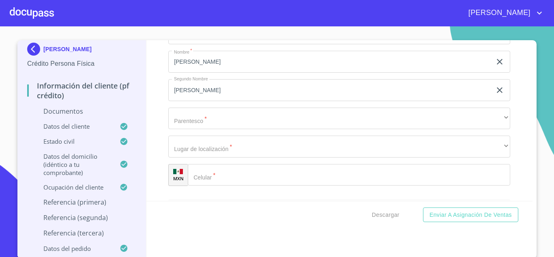
scroll to position [244, 0]
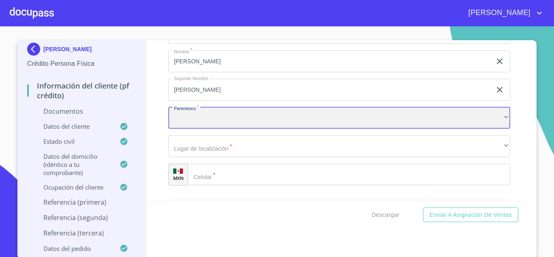
click at [208, 115] on div "​" at bounding box center [339, 118] width 342 height 22
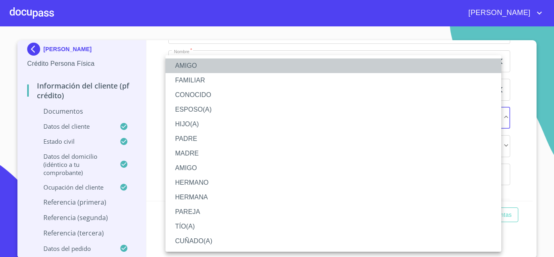
click at [201, 64] on li "AMIGO" at bounding box center [333, 65] width 336 height 15
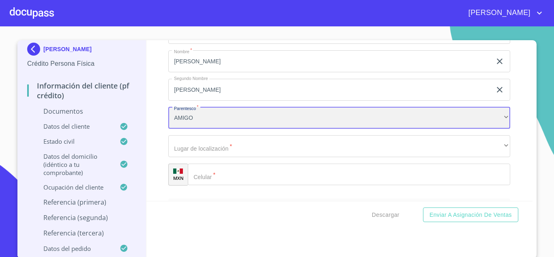
scroll to position [270, 0]
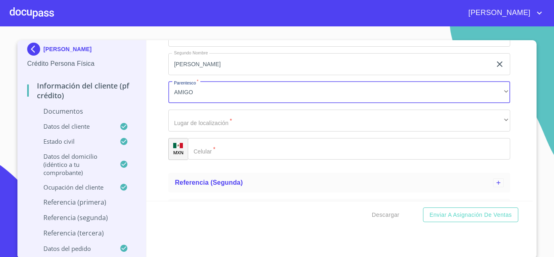
click at [208, 154] on input "Apellido Paterno   *" at bounding box center [349, 149] width 322 height 22
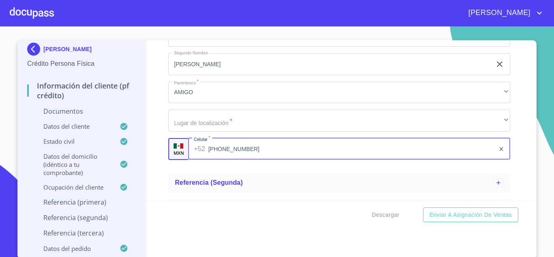
type input "[PHONE_NUMBER]"
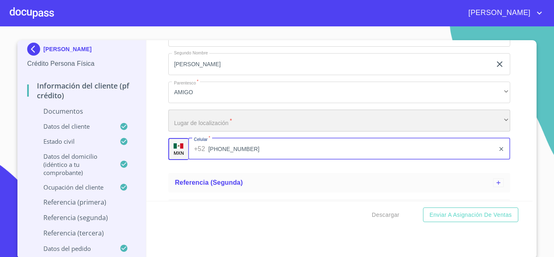
click at [227, 121] on div "​" at bounding box center [339, 120] width 342 height 22
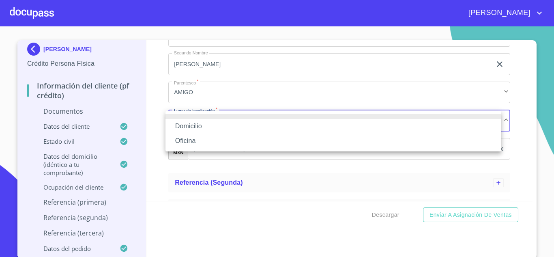
click at [208, 133] on li "Domicilio" at bounding box center [333, 126] width 336 height 15
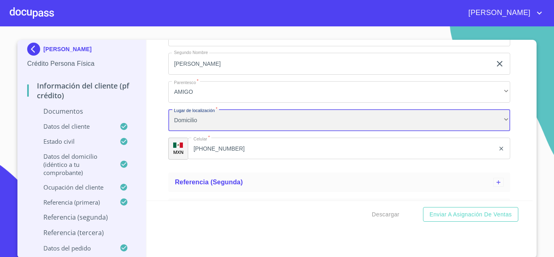
scroll to position [317, 0]
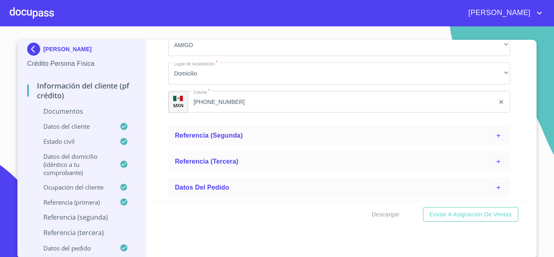
click at [243, 120] on ul "Referencia (primera) Apellido Paterno   * [PERSON_NAME] ​ Apellido Materno   * …" at bounding box center [339, 7] width 342 height 230
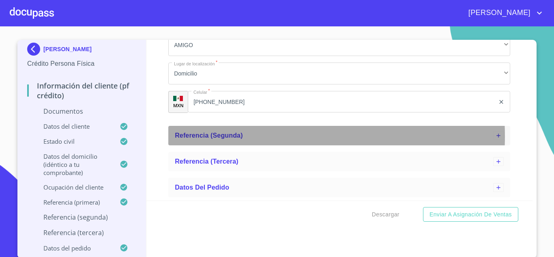
click at [238, 136] on span "Referencia (segunda)" at bounding box center [209, 135] width 68 height 7
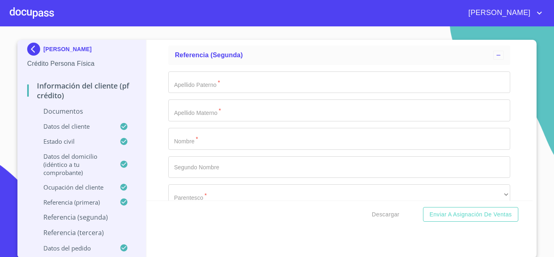
scroll to position [397, 0]
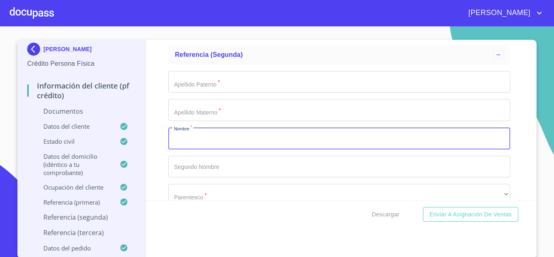
click at [225, 135] on input "Apellido Paterno   *" at bounding box center [339, 138] width 342 height 22
type input "MANUEL"
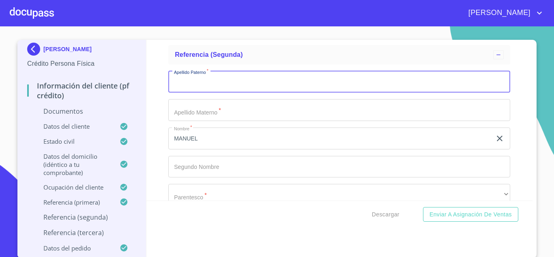
click at [207, 81] on input "Apellido Paterno   *" at bounding box center [339, 82] width 342 height 22
type input "VAZQUEZ"
click at [199, 110] on input "Apellido Paterno   *" at bounding box center [339, 110] width 342 height 22
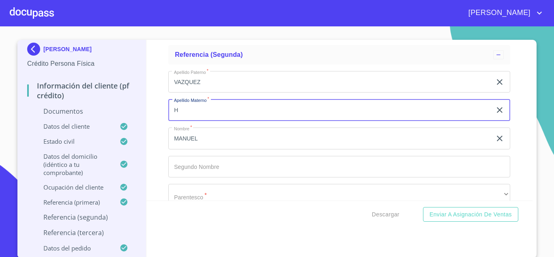
type input "H"
click at [190, 172] on input "Apellido Paterno   *" at bounding box center [339, 167] width 342 height 22
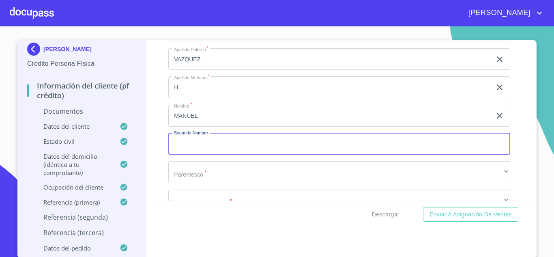
scroll to position [421, 0]
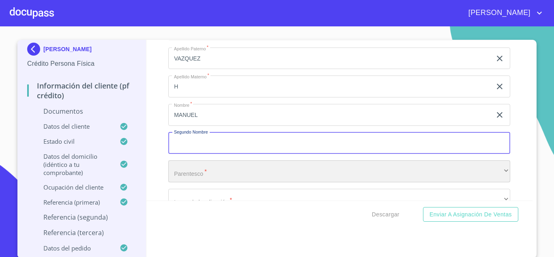
click at [192, 174] on div "​" at bounding box center [339, 171] width 342 height 22
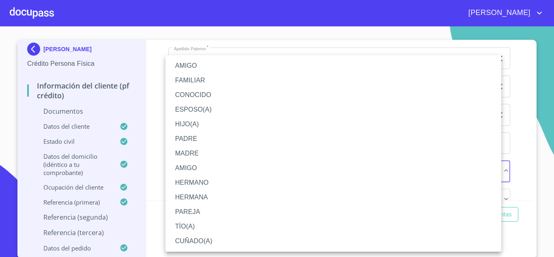
click at [208, 64] on li "AMIGO" at bounding box center [333, 65] width 336 height 15
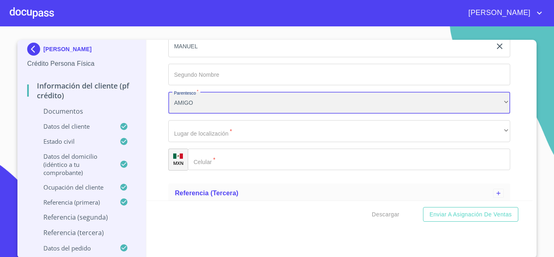
scroll to position [492, 0]
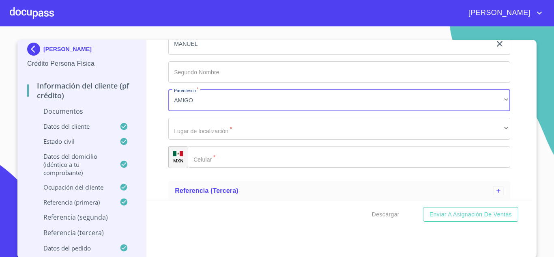
click at [210, 158] on input "Apellido Paterno   *" at bounding box center [349, 157] width 322 height 22
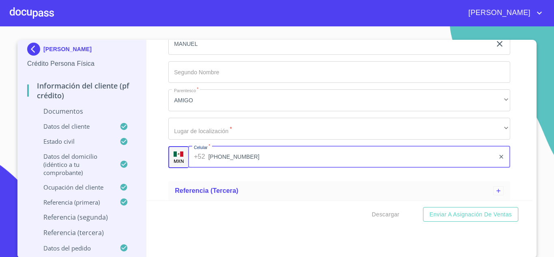
type input "[PHONE_NUMBER]"
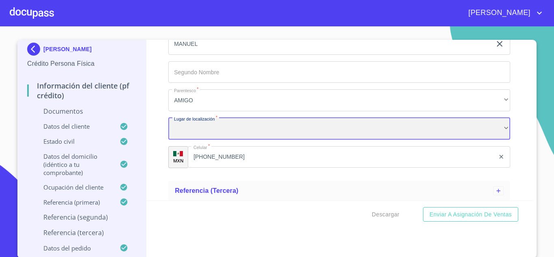
click at [224, 127] on div "​" at bounding box center [339, 129] width 342 height 22
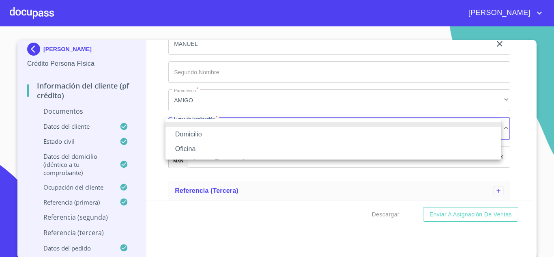
click at [216, 131] on li "Domicilio" at bounding box center [333, 134] width 336 height 15
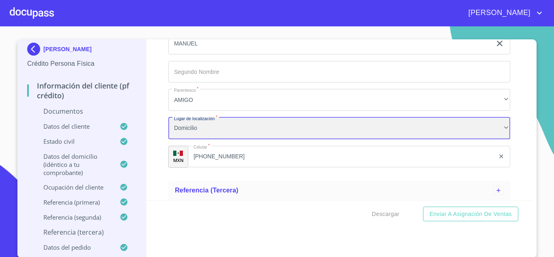
scroll to position [521, 0]
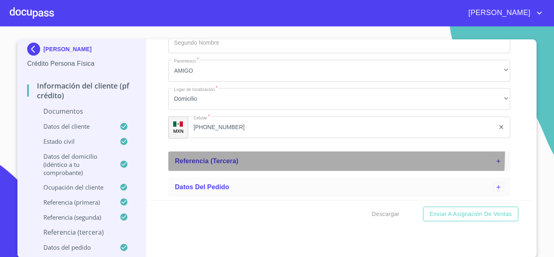
click at [233, 154] on div "Referencia (tercera)" at bounding box center [339, 160] width 342 height 19
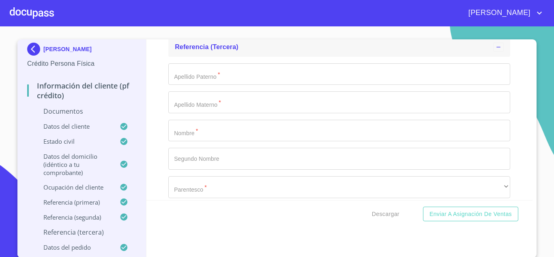
scroll to position [646, 0]
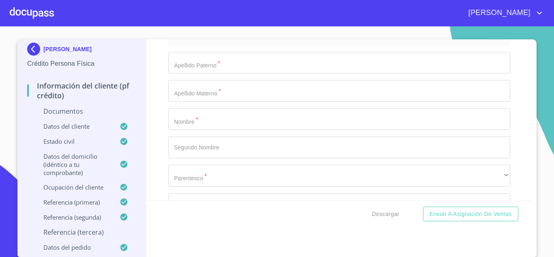
click at [204, 114] on input "Apellido Paterno   *" at bounding box center [339, 119] width 342 height 22
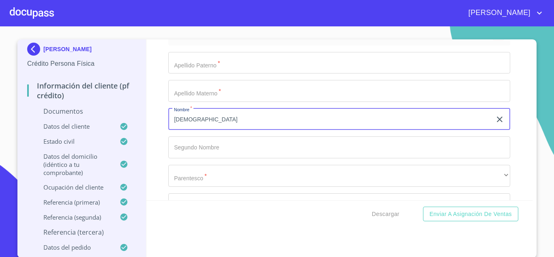
type input "[DEMOGRAPHIC_DATA]"
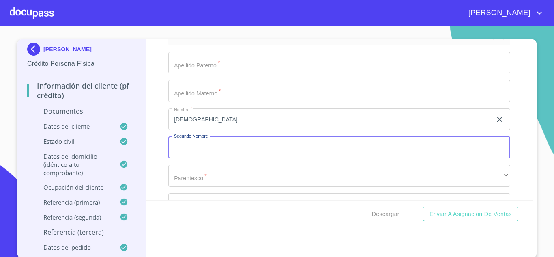
click at [199, 141] on input "Apellido Paterno   *" at bounding box center [339, 147] width 342 height 22
type input "[PERSON_NAME]"
click at [200, 62] on input "Apellido Paterno   *" at bounding box center [339, 63] width 342 height 22
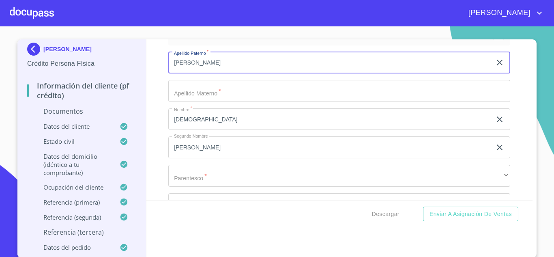
type input "[PERSON_NAME]"
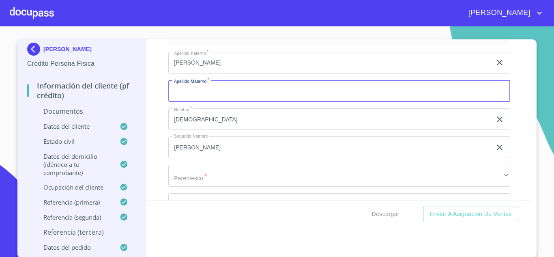
click at [186, 88] on input "Apellido Paterno   *" at bounding box center [339, 91] width 342 height 22
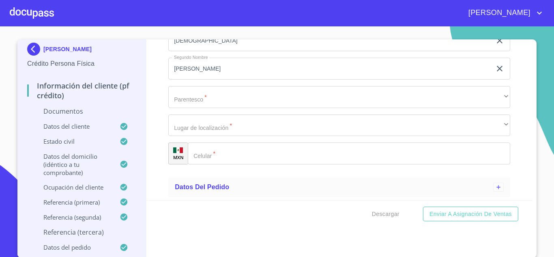
type input "[PERSON_NAME]"
click at [207, 86] on div "Apellido Paterno   * [PERSON_NAME] ​ Apellido Materno   * [PERSON_NAME] ​ Nombr…" at bounding box center [339, 69] width 342 height 204
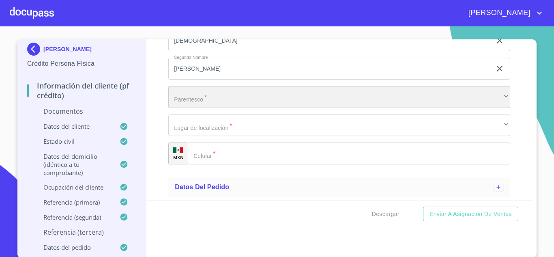
click at [210, 93] on div "​" at bounding box center [339, 97] width 342 height 22
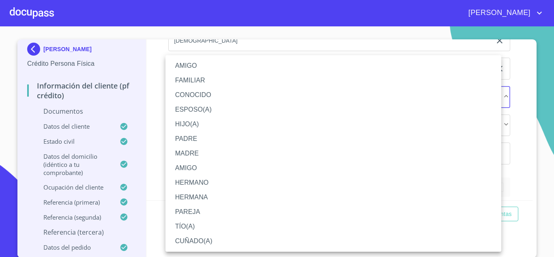
click at [201, 73] on li "AMIGO" at bounding box center [333, 65] width 336 height 15
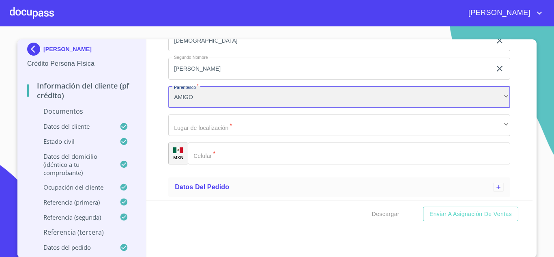
click at [215, 103] on div "AMIGO" at bounding box center [339, 97] width 342 height 22
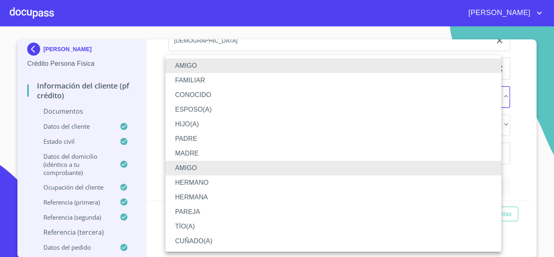
click at [206, 82] on li "FAMILIAR" at bounding box center [333, 80] width 336 height 15
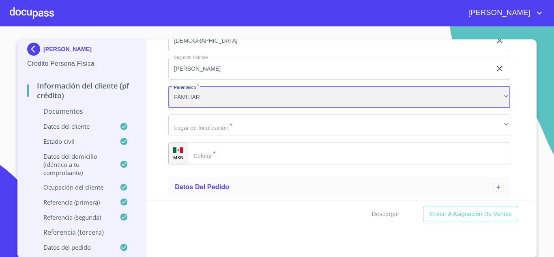
scroll to position [7, 0]
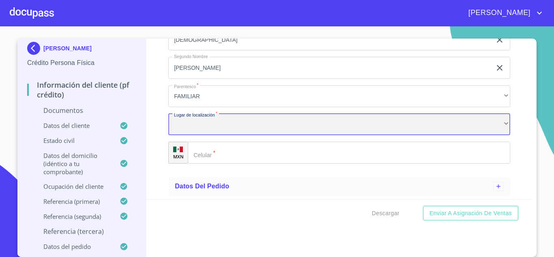
click at [220, 119] on div "​" at bounding box center [339, 124] width 342 height 22
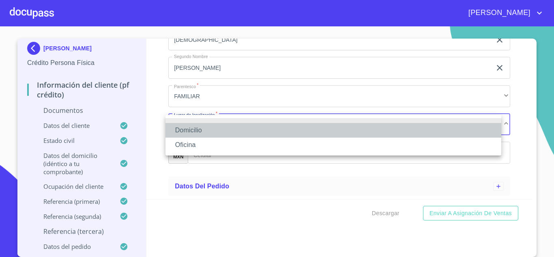
click at [205, 126] on li "Domicilio" at bounding box center [333, 130] width 336 height 15
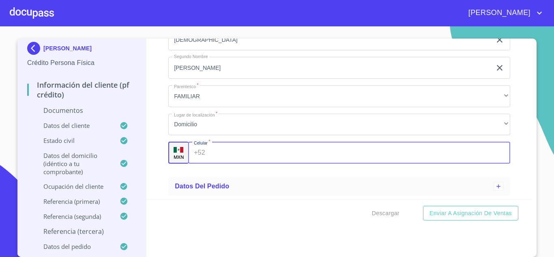
click at [210, 159] on input "Apellido Paterno   *" at bounding box center [359, 152] width 302 height 22
type input "[PHONE_NUMBER]"
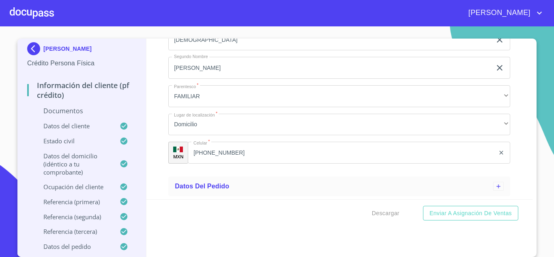
scroll to position [2, 0]
click at [506, 146] on div "Información del cliente (PF crédito) Documentos Datos del cliente Estado Civil …" at bounding box center [339, 119] width 386 height 160
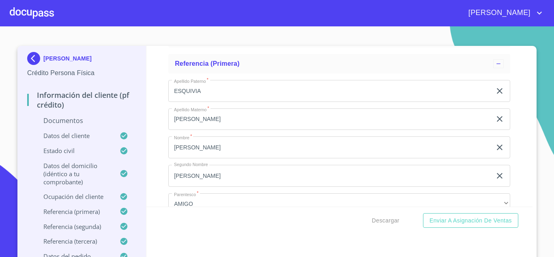
scroll to position [0, 0]
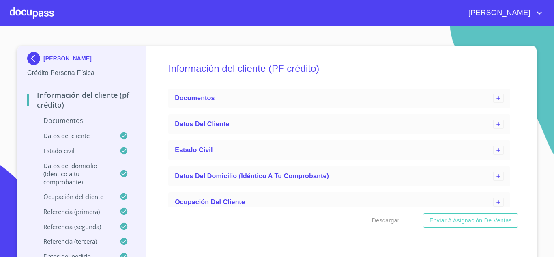
click at [331, 77] on h5 "Información del cliente (PF crédito)" at bounding box center [339, 68] width 342 height 33
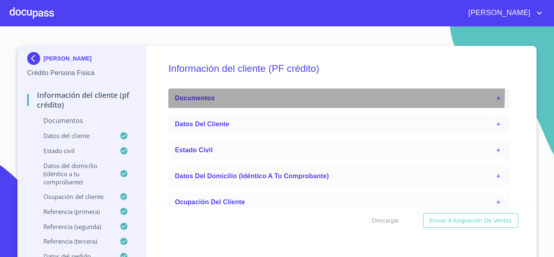
click at [222, 91] on div "Documentos" at bounding box center [339, 97] width 342 height 19
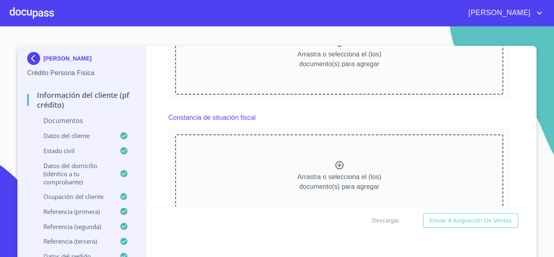
scroll to position [798, 0]
click at [381, 219] on span "Descargar" at bounding box center [386, 220] width 28 height 10
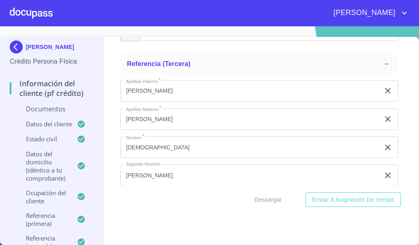
scroll to position [1533, 0]
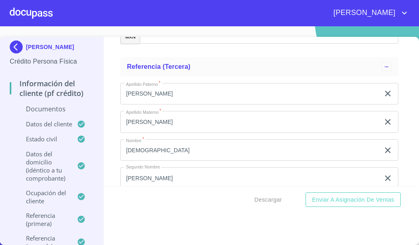
click at [47, 109] on p "Documentos" at bounding box center [52, 109] width 84 height 9
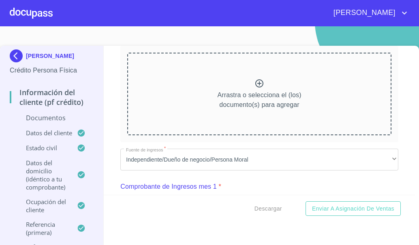
scroll to position [236, 0]
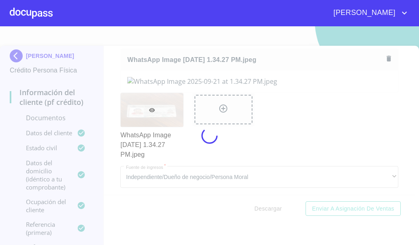
click at [393, 113] on div at bounding box center [209, 135] width 419 height 219
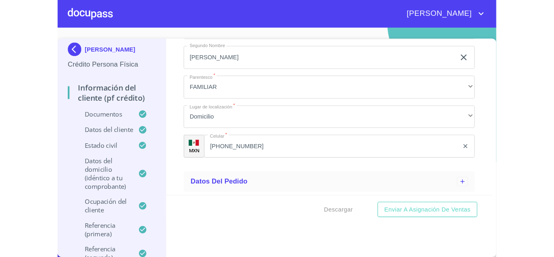
scroll to position [66, 0]
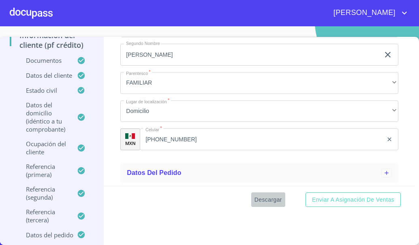
click at [261, 197] on span "Descargar" at bounding box center [269, 200] width 28 height 10
click at [269, 196] on span "Descargar" at bounding box center [269, 200] width 28 height 10
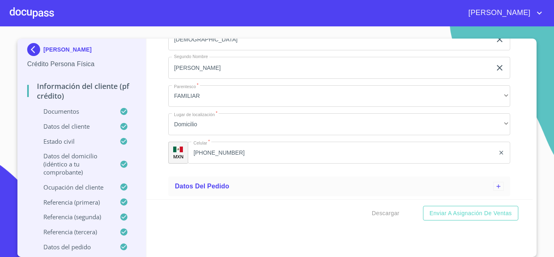
scroll to position [7, 0]
